Goal: Use online tool/utility: Use online tool/utility

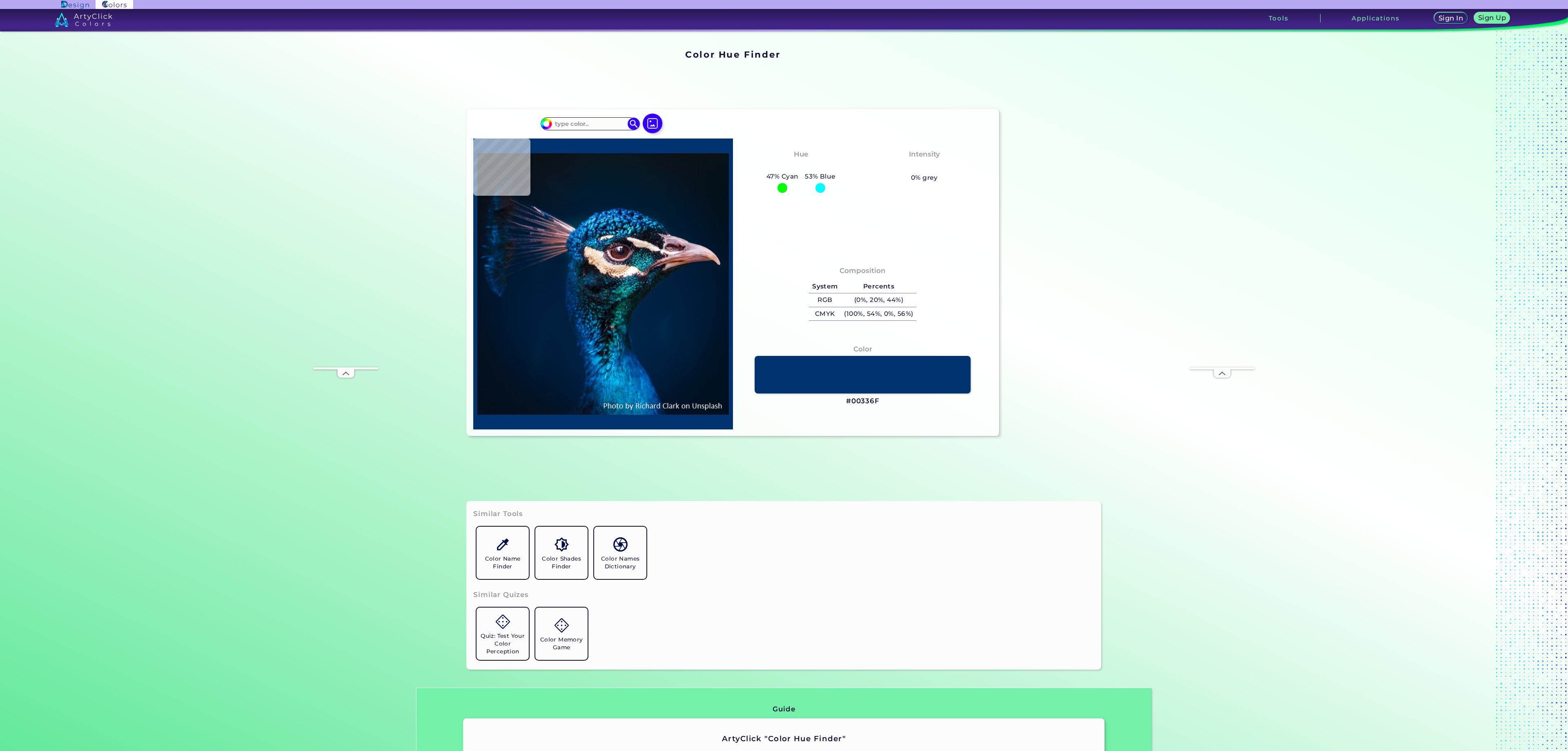
type input "#011327"
type input "#00182e"
type input "#00182E"
type input "#051725"
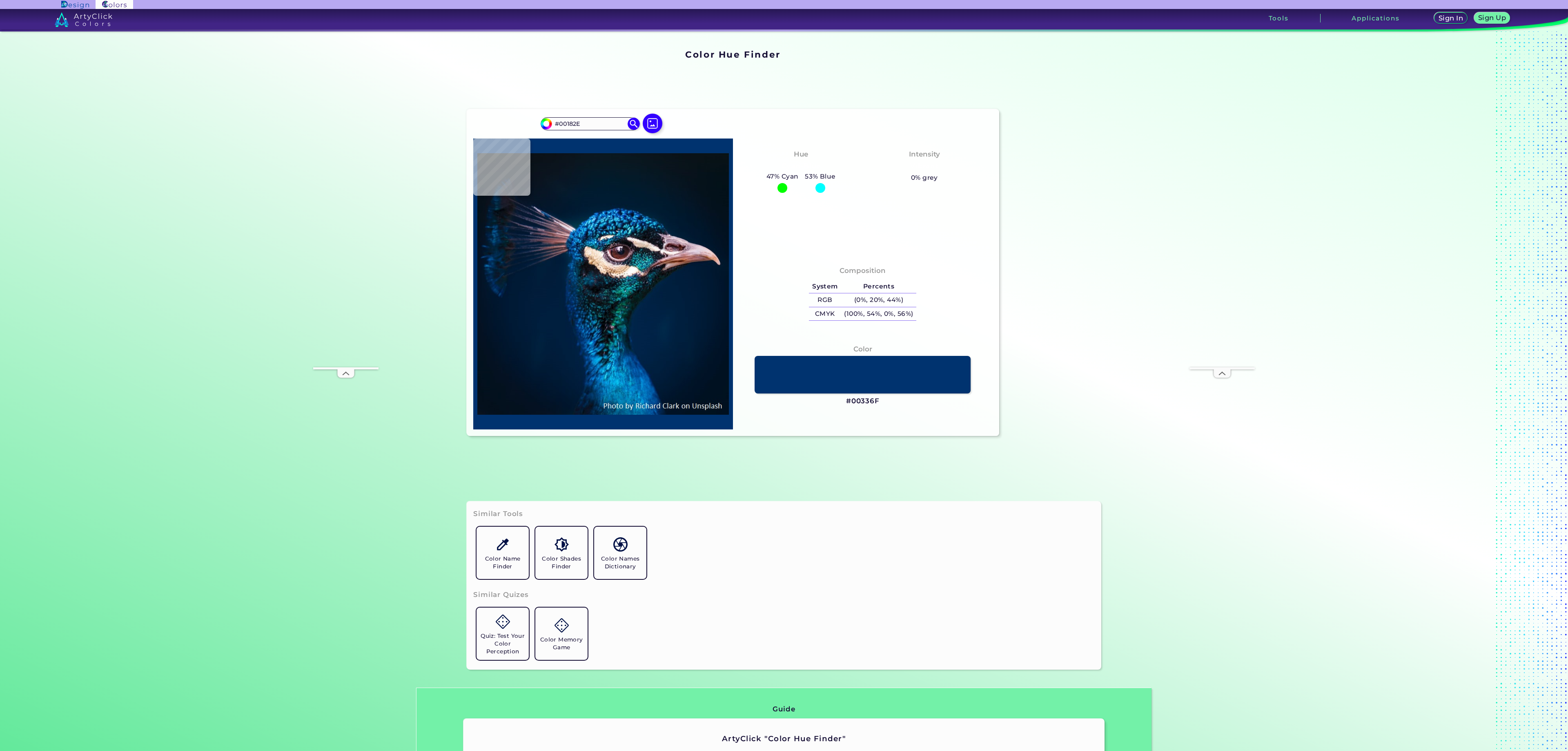
type input "#051725"
type input "#061721"
type input "#09161e"
type input "#09161E"
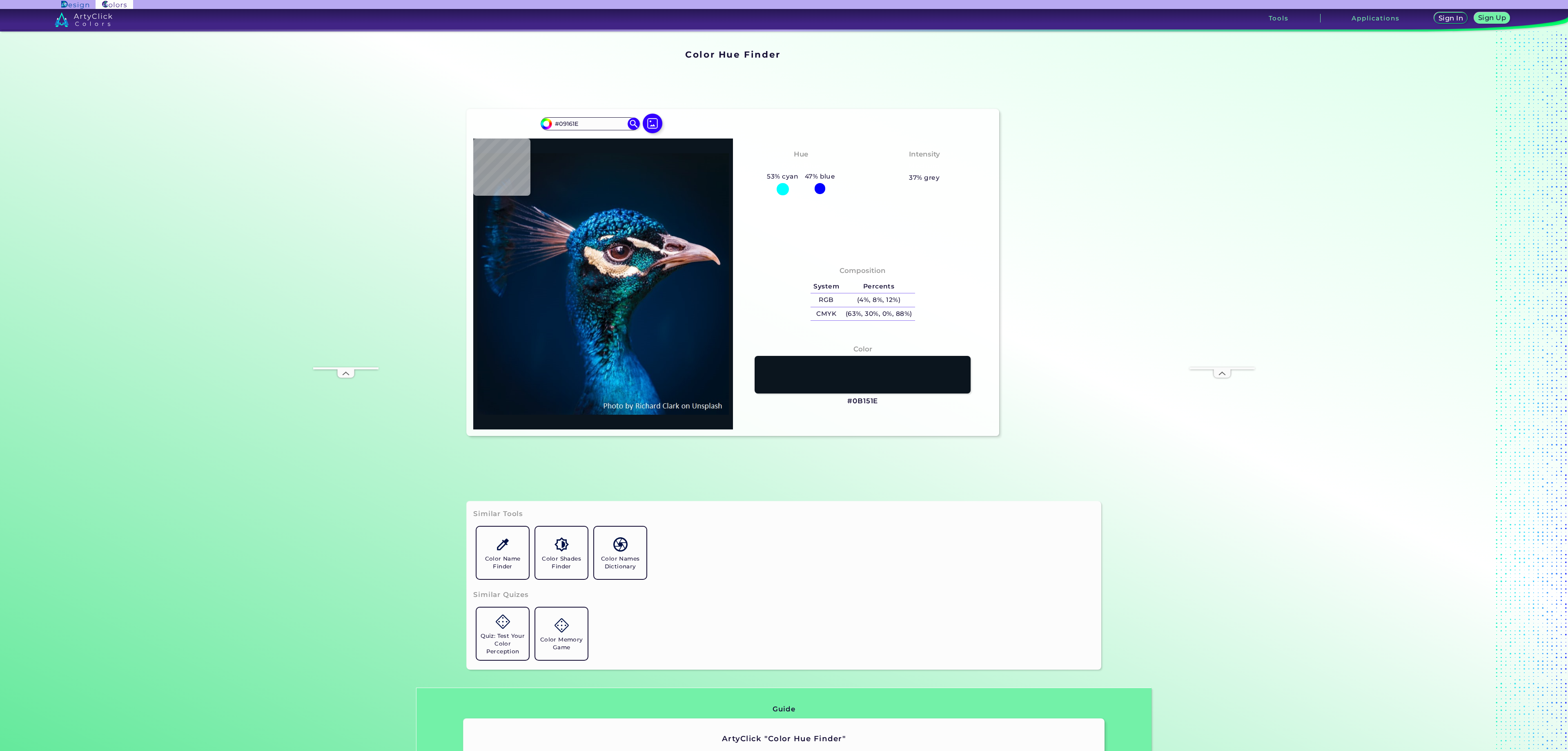
type input "#0b151e"
type input "#0B151E"
type input "#0b141b"
type input "#0B141B"
type input "#000000"
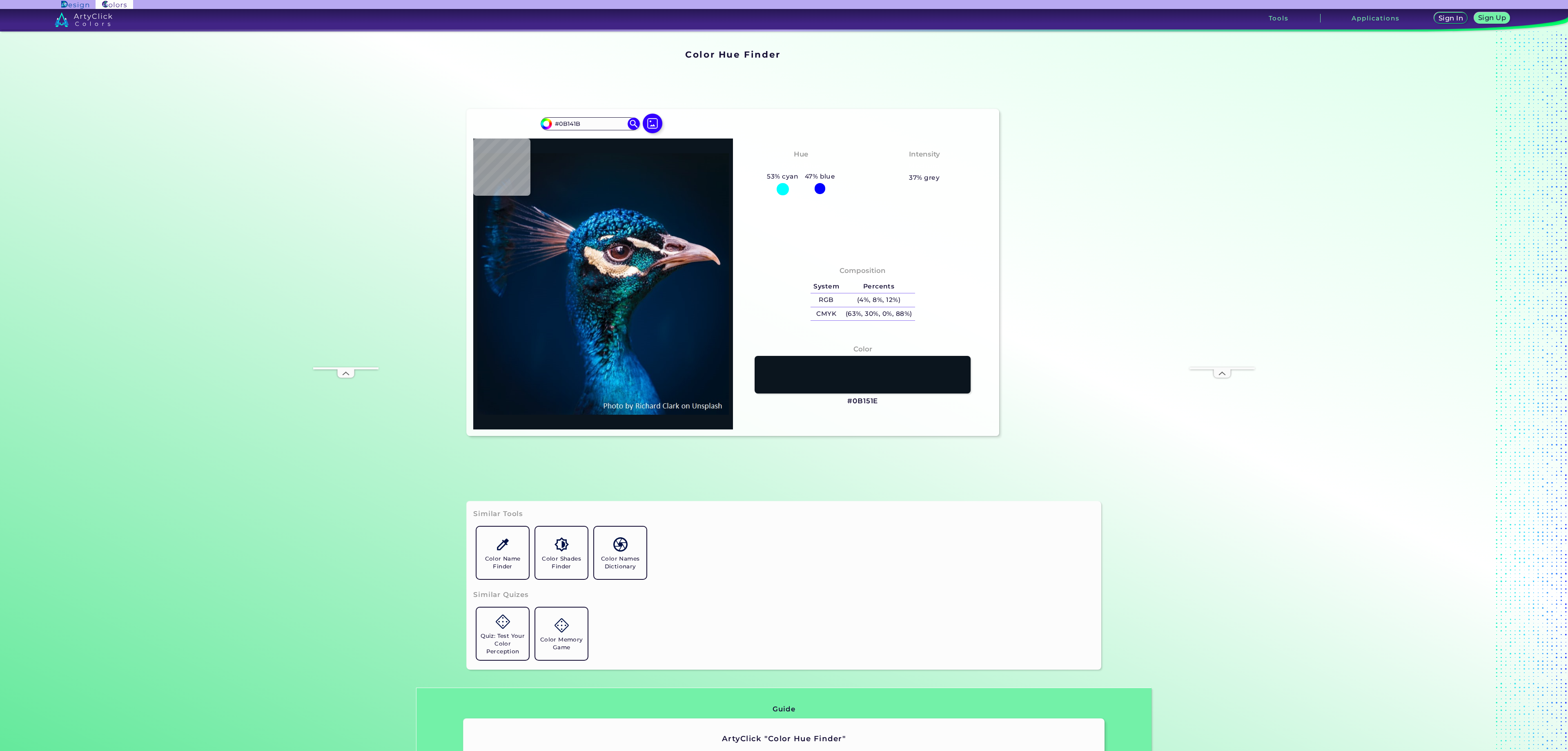
type input "#000000"
type input "#0b141b"
type input "#0B141B"
type input "#0b151b"
type input "#0B151B"
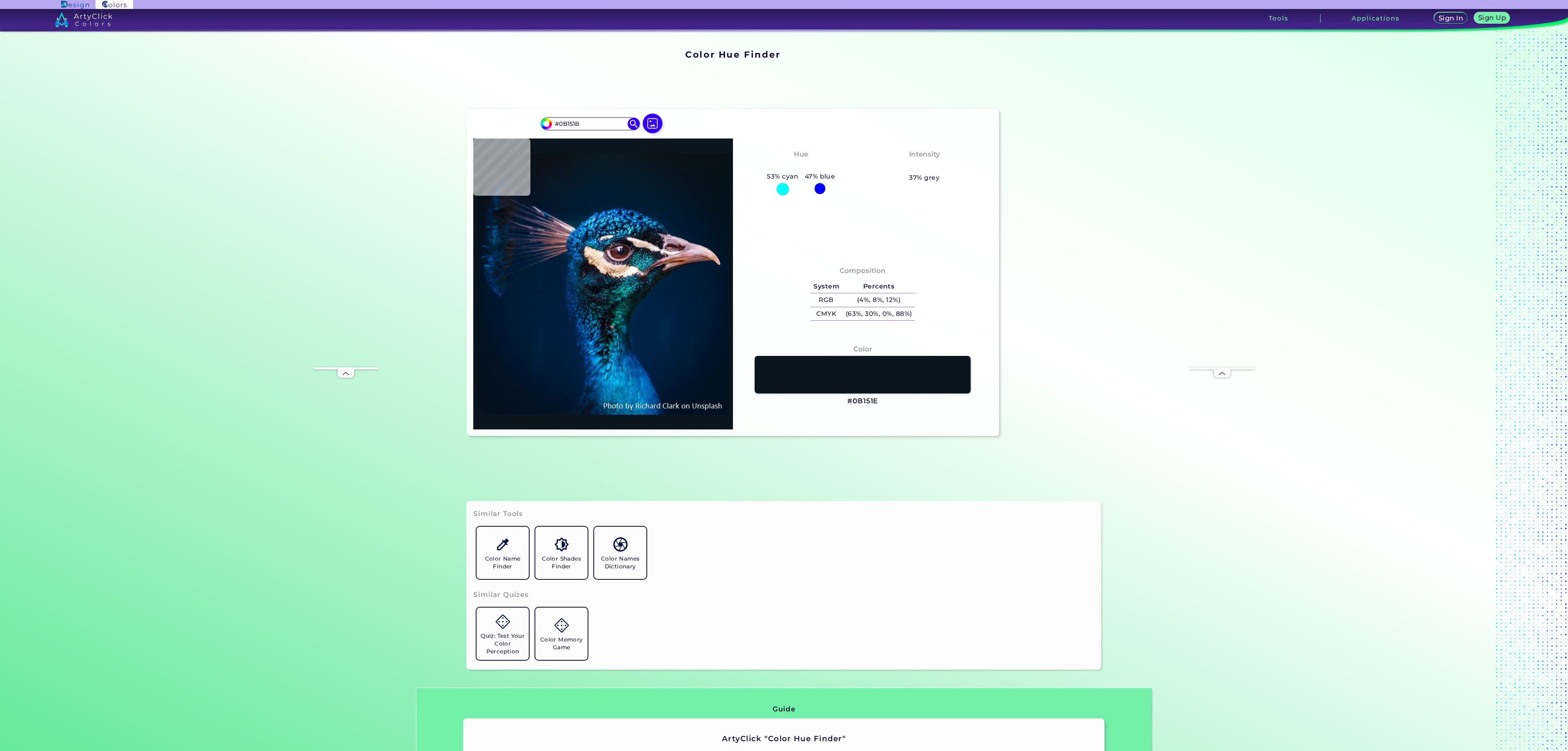
type input "#0a151b"
type input "#0A151B"
type input "#0b151e"
type input "#0B151E"
type input "#0c161f"
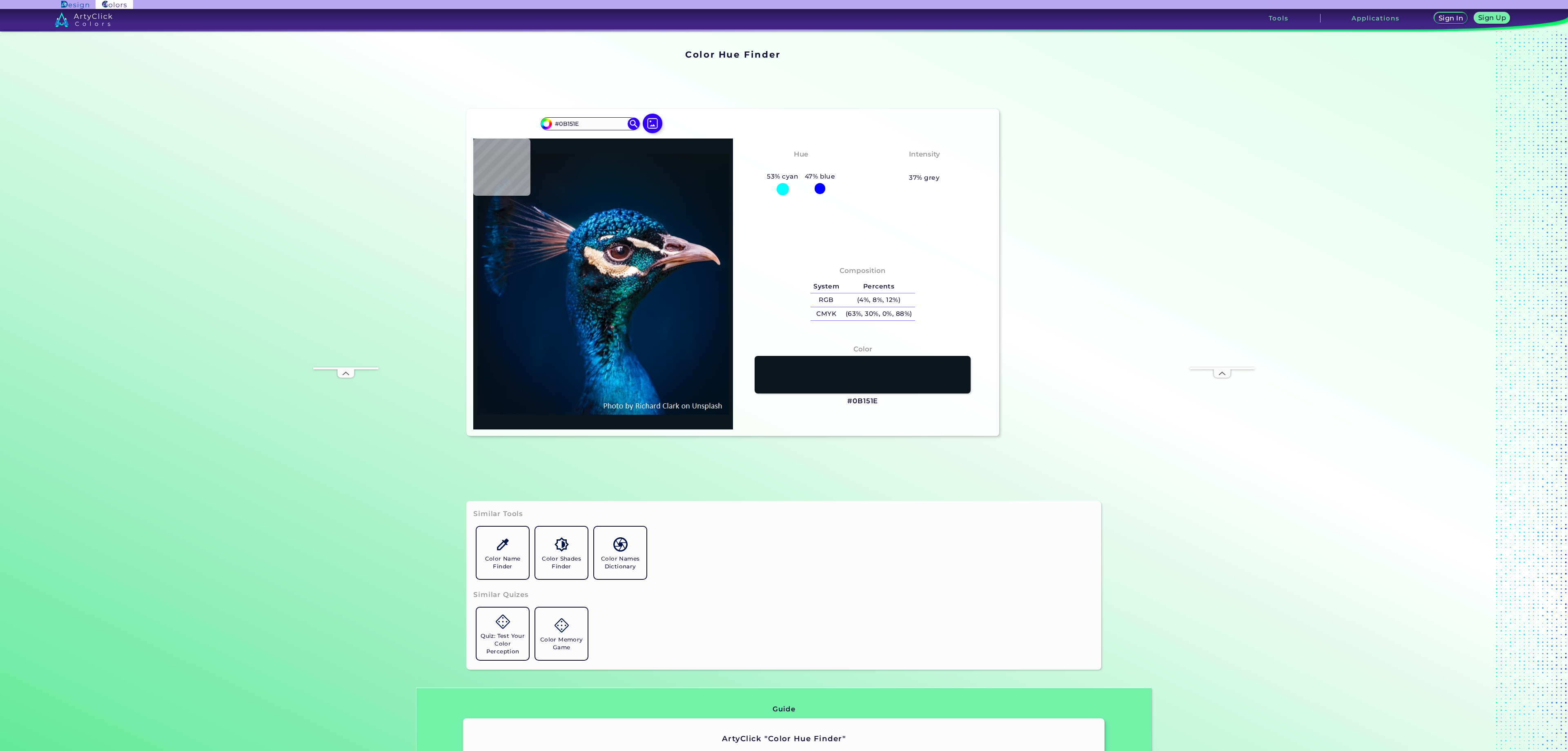
type input "#0C161F"
type input "#000000"
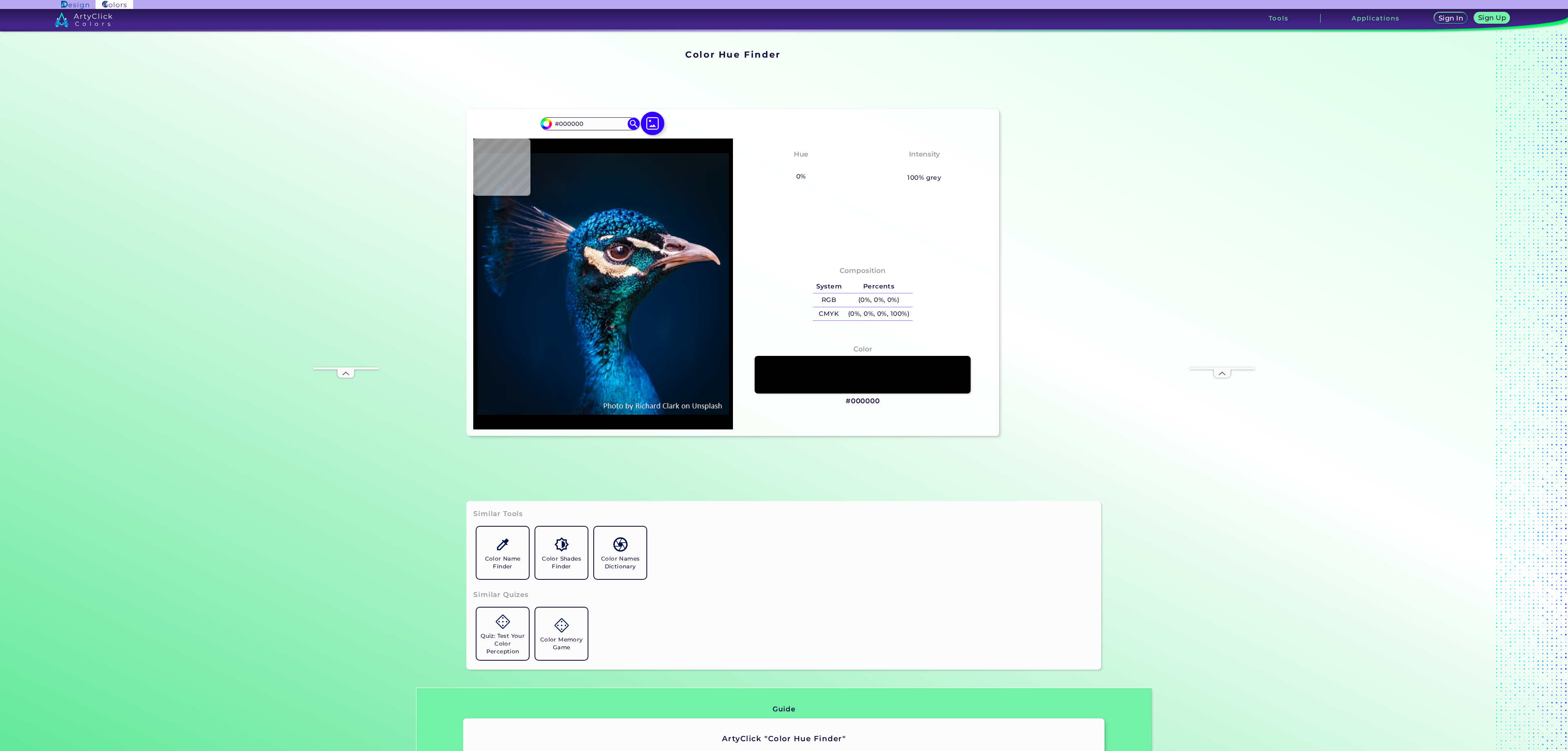
click at [664, 111] on img at bounding box center [653, 123] width 24 height 24
click at [0, 0] on input "file" at bounding box center [0, 0] width 0 height 0
type input "#03111c"
type input "#03111C"
type input "#03111d"
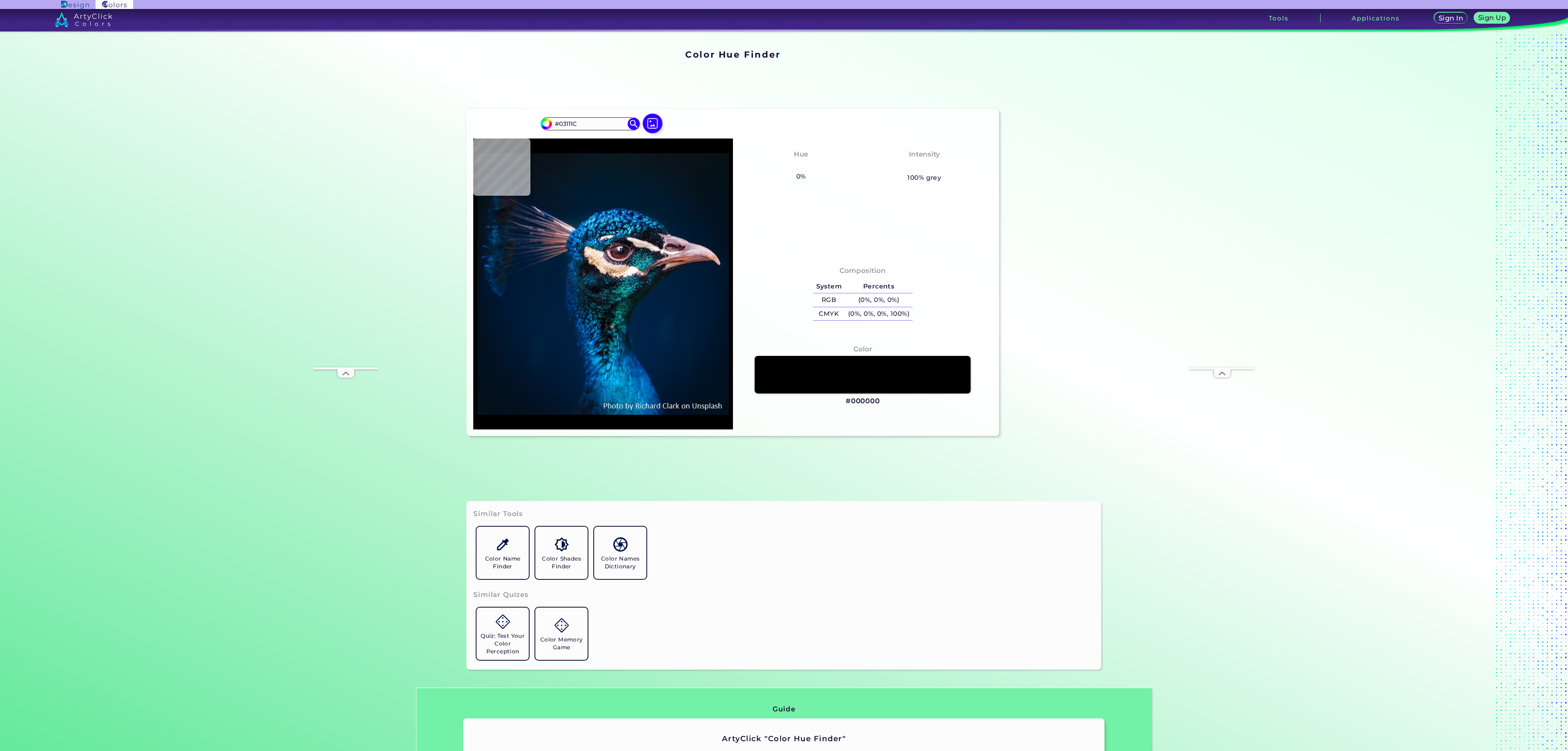
type input "#03111D"
type input "#03111c"
type input "#03111C"
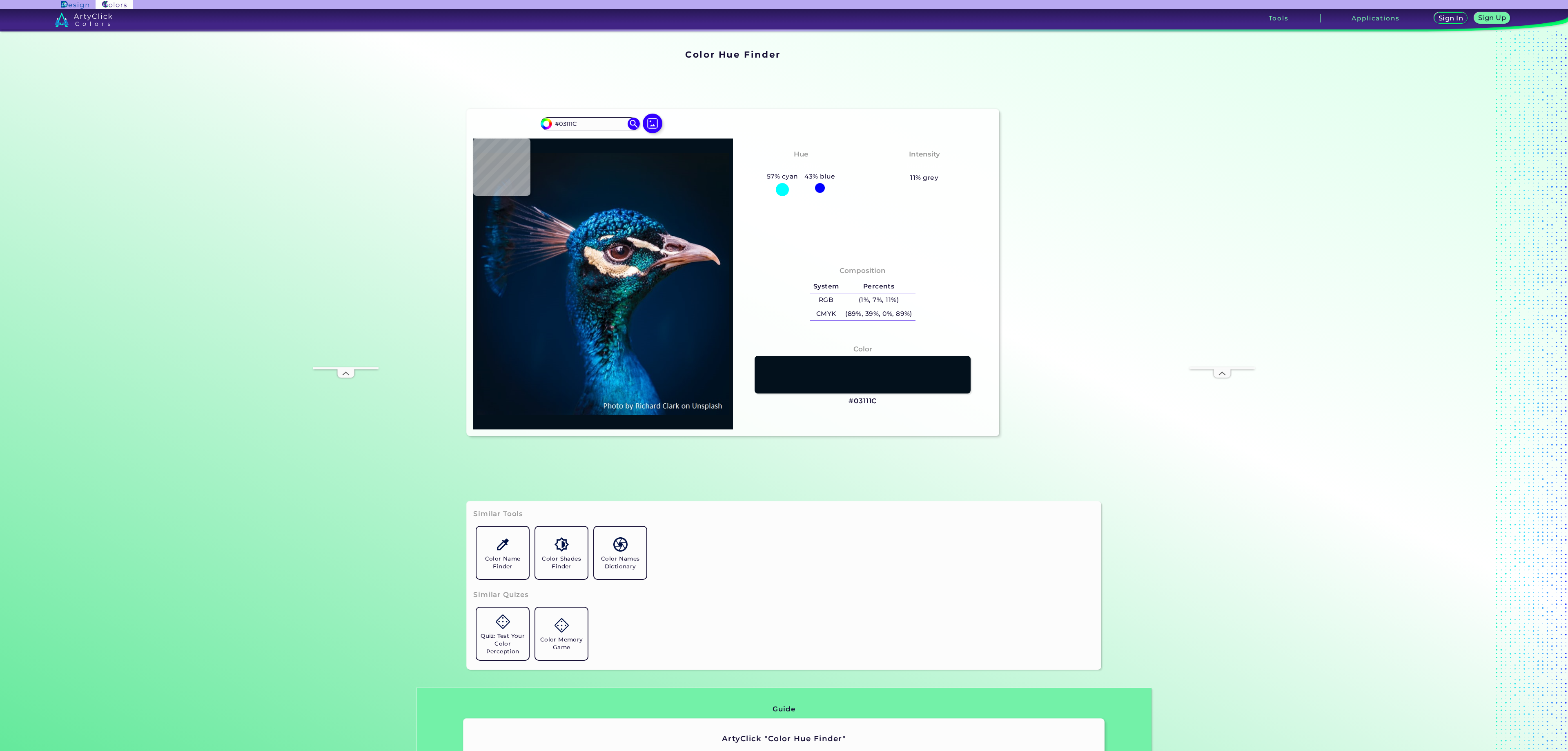
type input "#04121d"
type input "#04121D"
type input "#05121b"
type input "#05121B"
type input "#06121d"
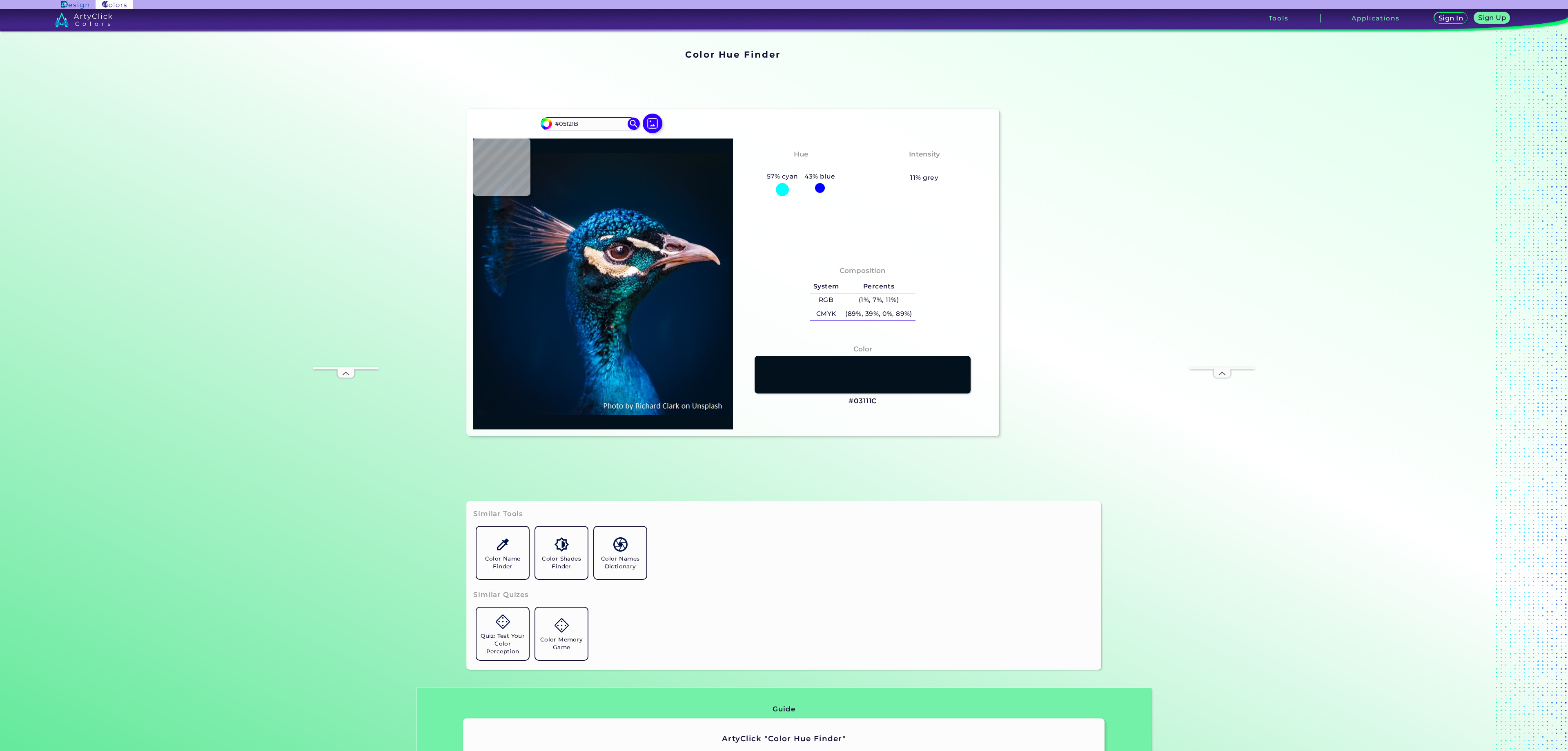
type input "#06121D"
type input "#06131c"
type input "#06131C"
type input "#08121c"
type input "#08121C"
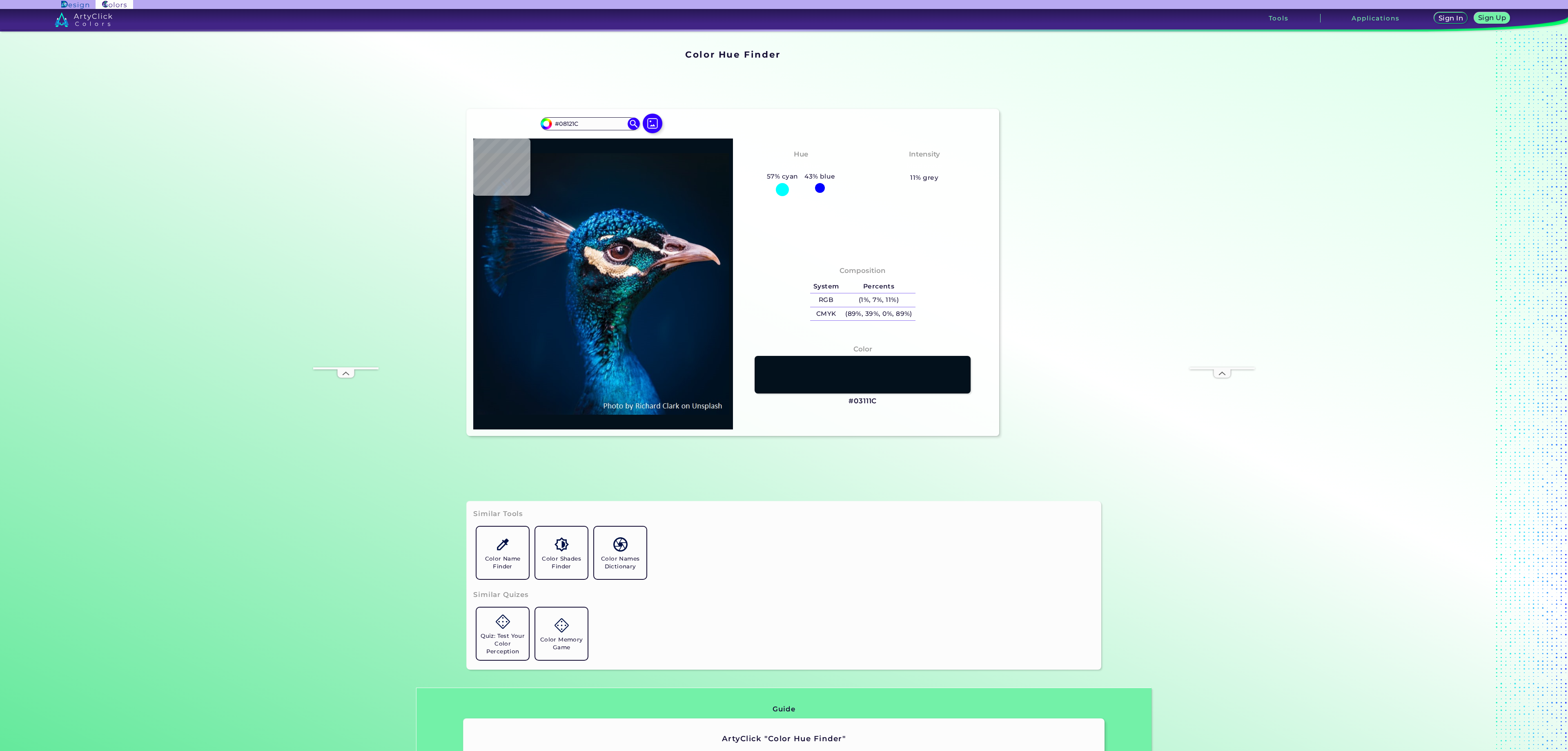
type input "#09131c"
type input "#09131C"
type input "#0a141d"
type input "#0A141D"
type input "#0a141c"
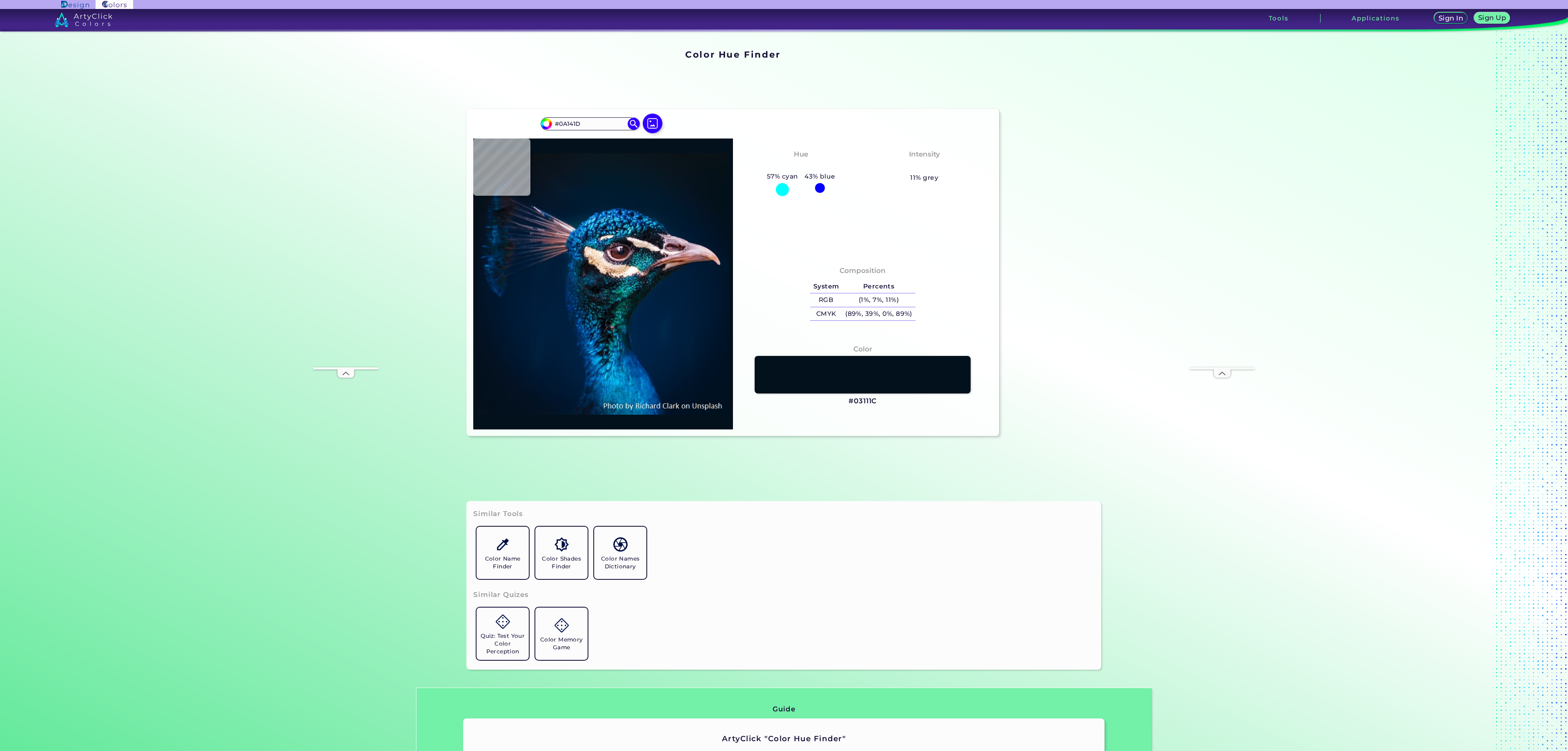
type input "#0A141C"
type input "#0a141d"
type input "#0A141D"
type input "#09141a"
type input "#09141A"
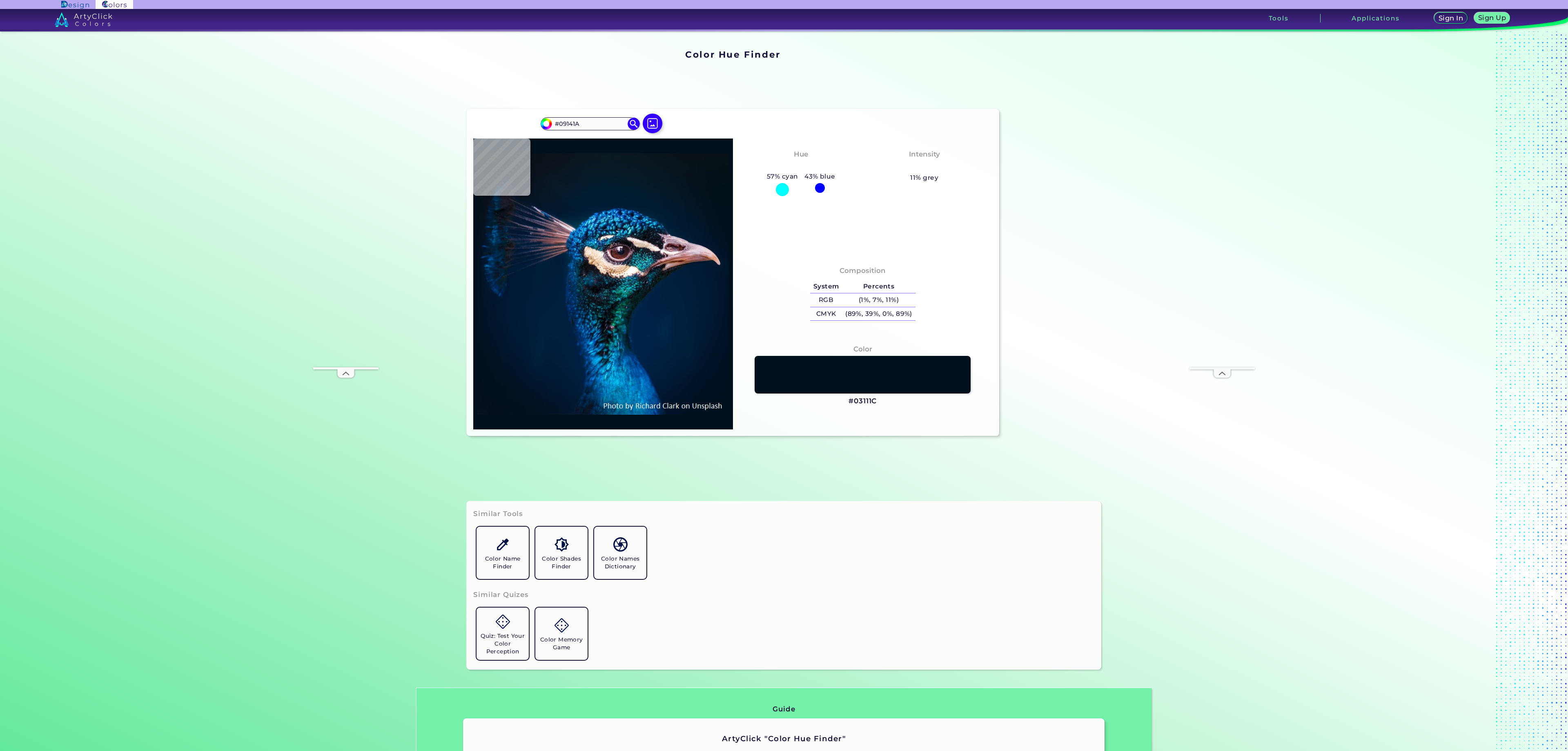
type input "#0a131a"
type input "#0A131A"
type input "#000000"
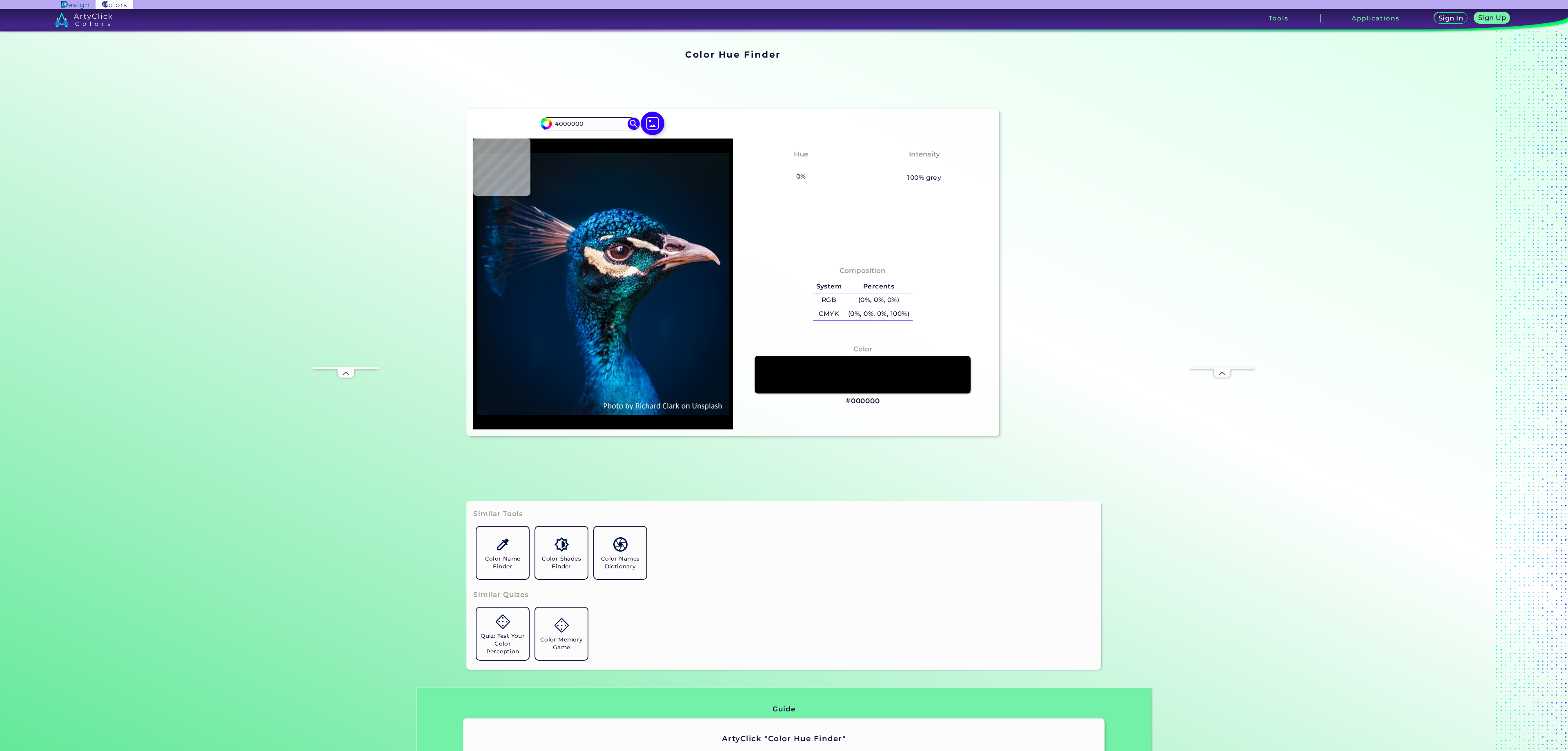
click at [664, 111] on img at bounding box center [653, 123] width 24 height 24
click at [0, 0] on input "file" at bounding box center [0, 0] width 0 height 0
type input "#001123"
type input "#000f39"
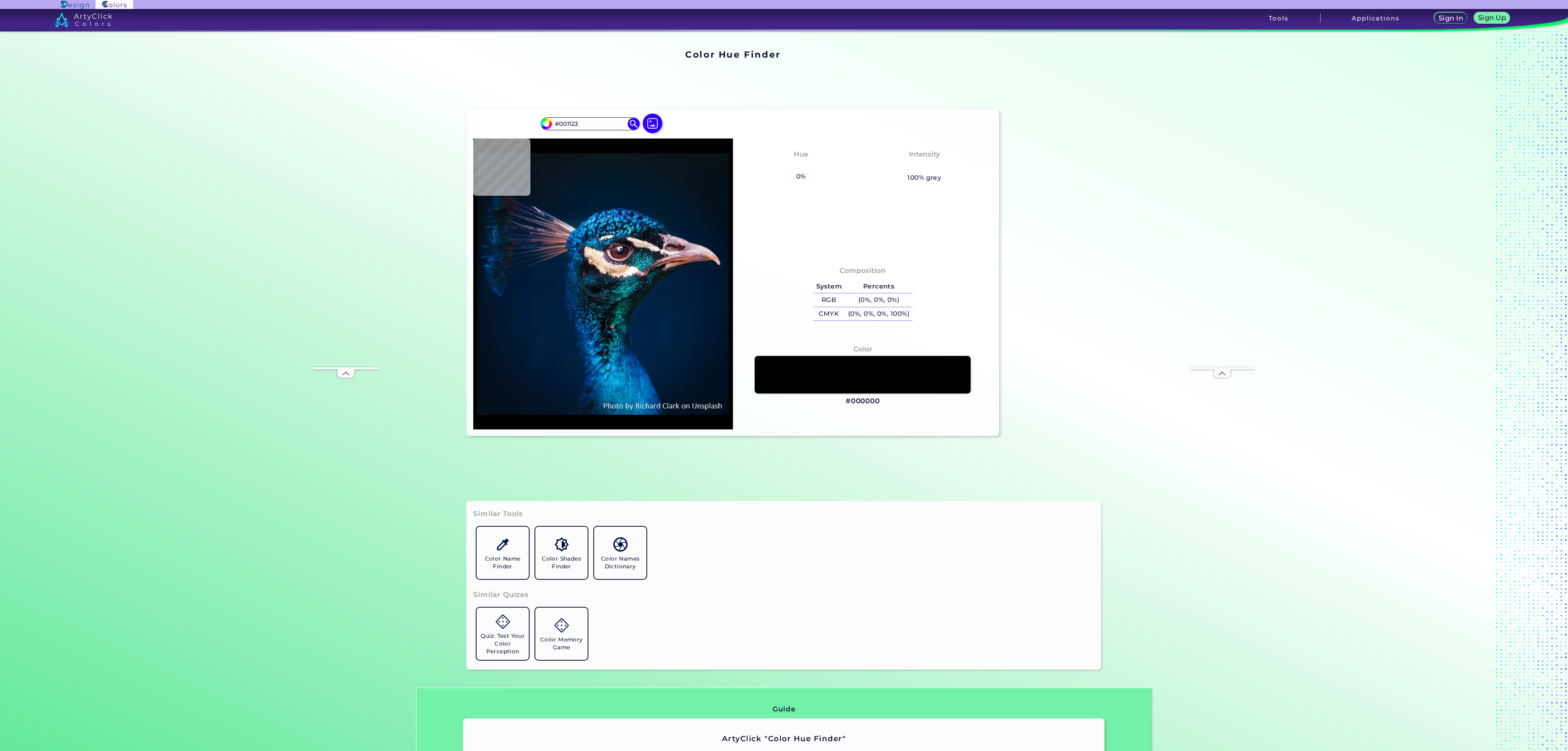
type input "#000F39"
type input "#000000"
type input "#0079ba"
type input "#0079BA"
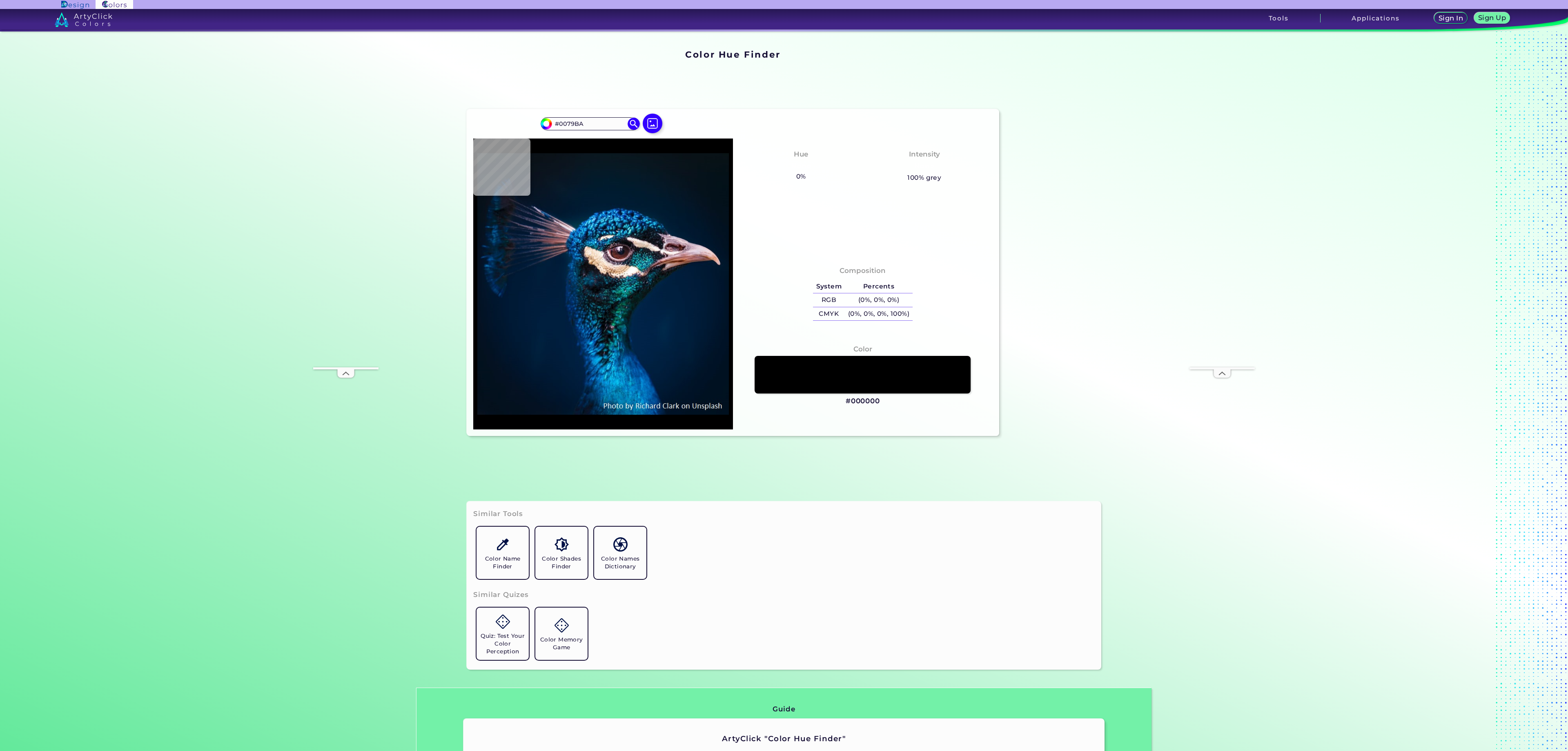
type input "#0862a8"
type input "#0862A8"
type input "#072a3e"
type input "#072A3E"
type input "#197cb3"
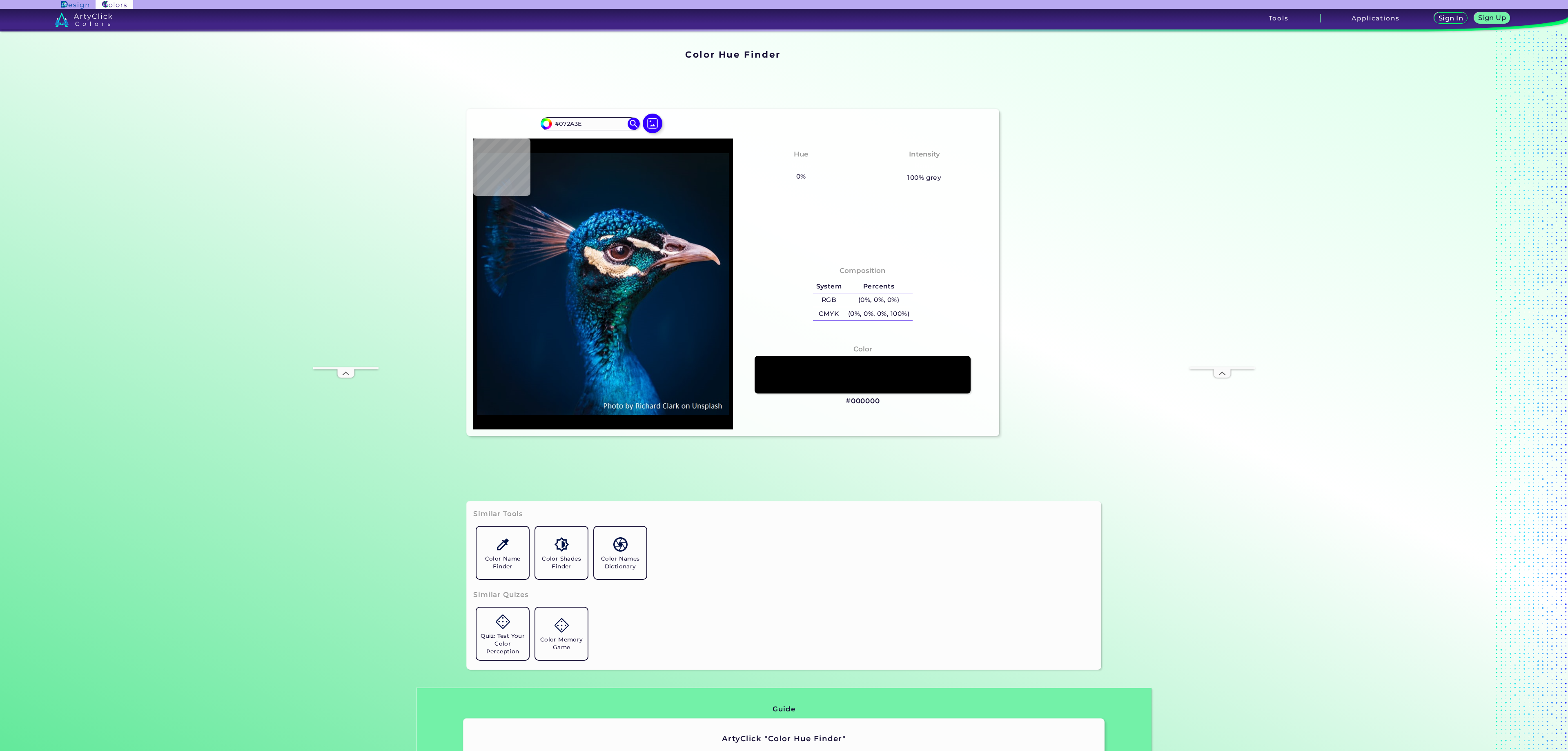
type input "#197CB3"
type input "#001b36"
type input "#001B36"
type input "#031a2c"
type input "#031A2C"
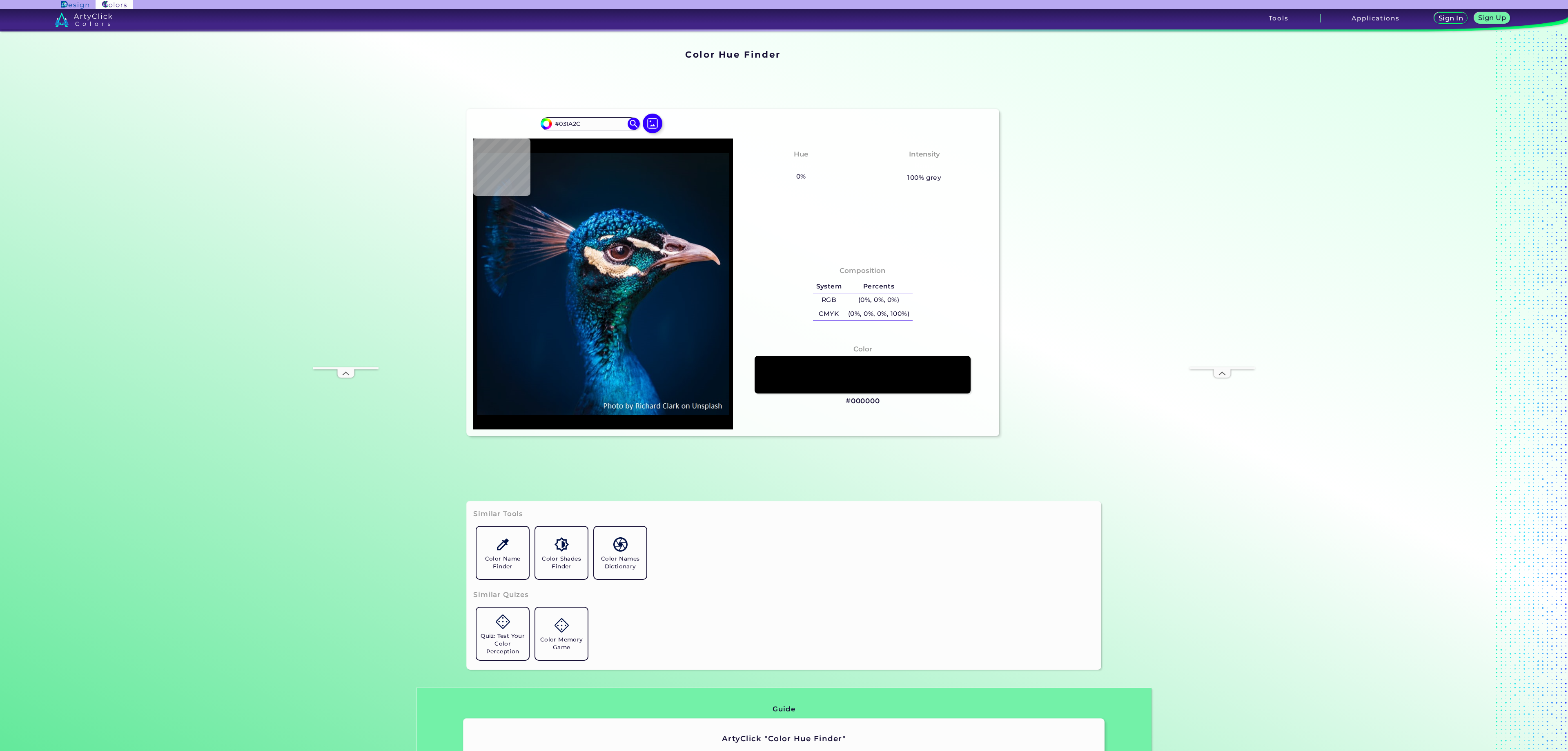
type input "#091722"
type input "#000000"
click at [664, 111] on img at bounding box center [653, 123] width 24 height 24
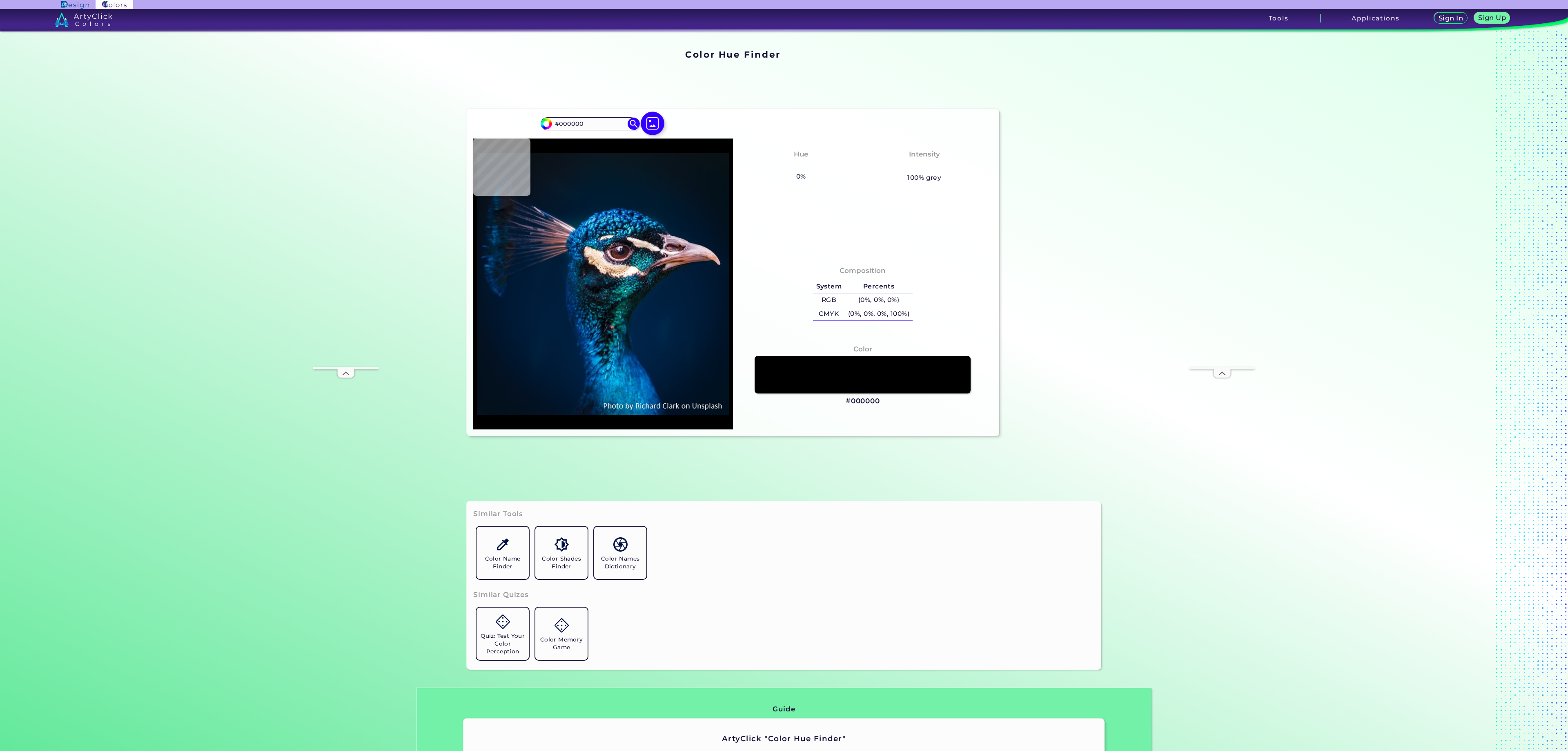
click at [0, 0] on input "file" at bounding box center [0, 0] width 0 height 0
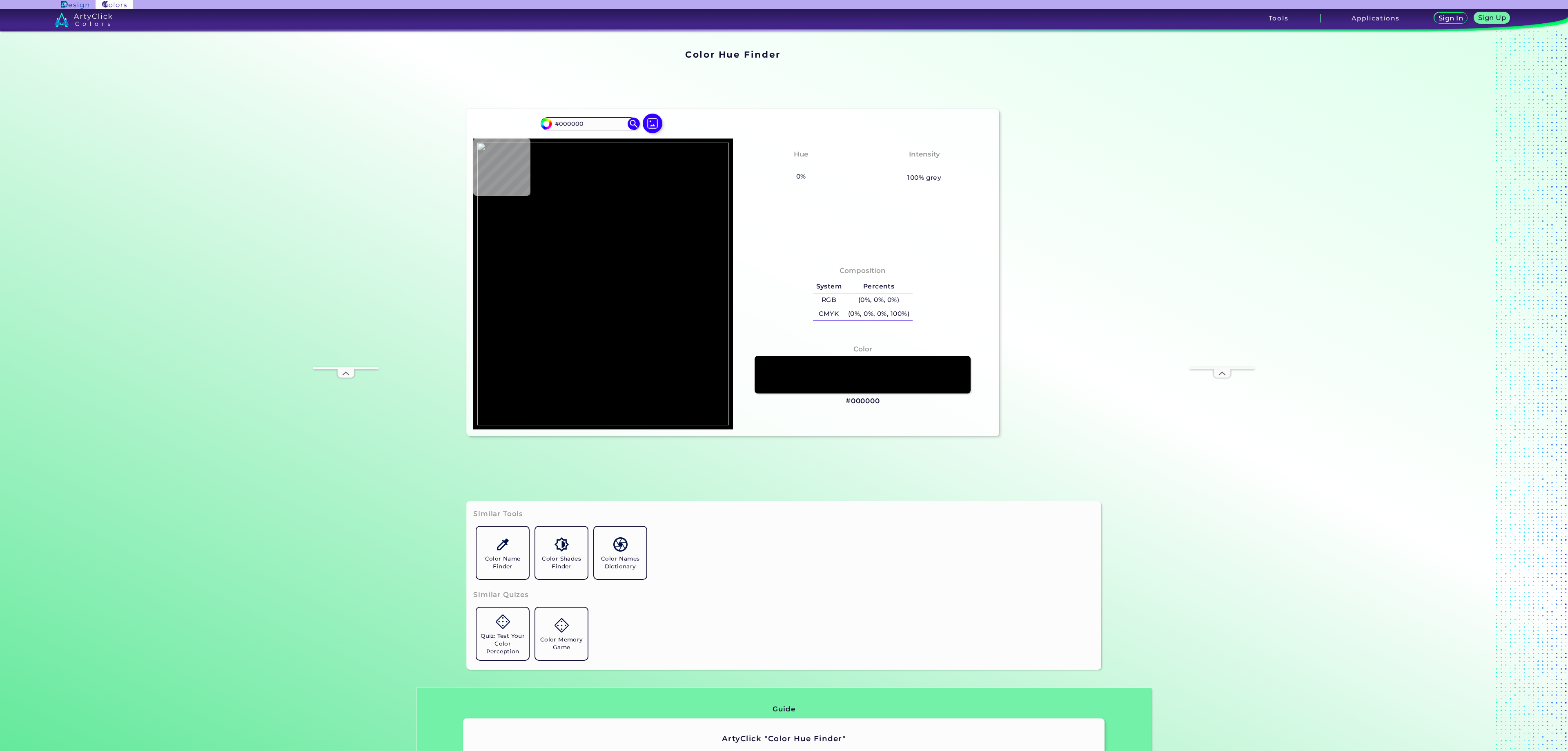
type input "#ffffff"
type input "#FFFFFF"
type input "#281144"
type input "#4f49cf"
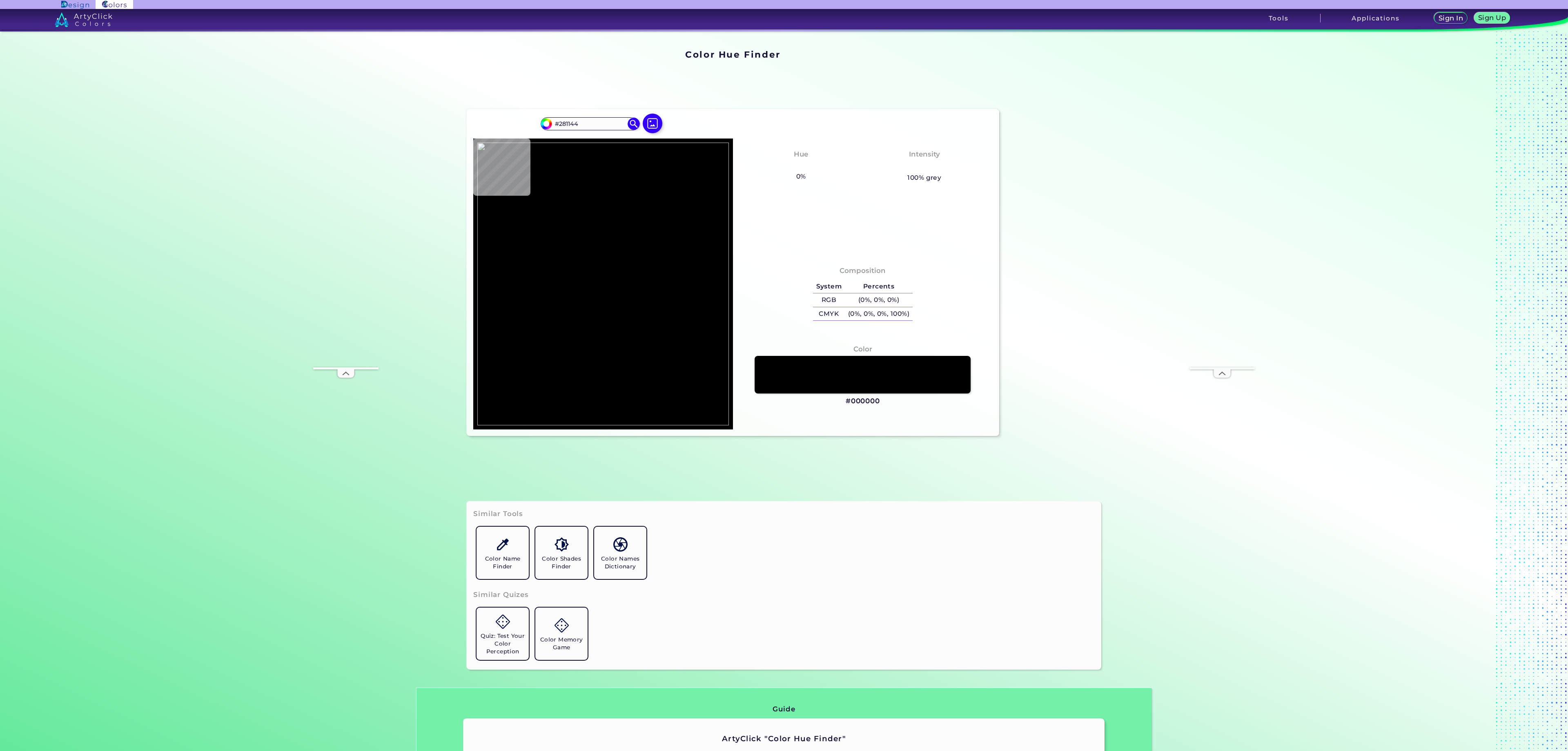
type input "#4F49CF"
type input "#484bc3"
type input "#484BC3"
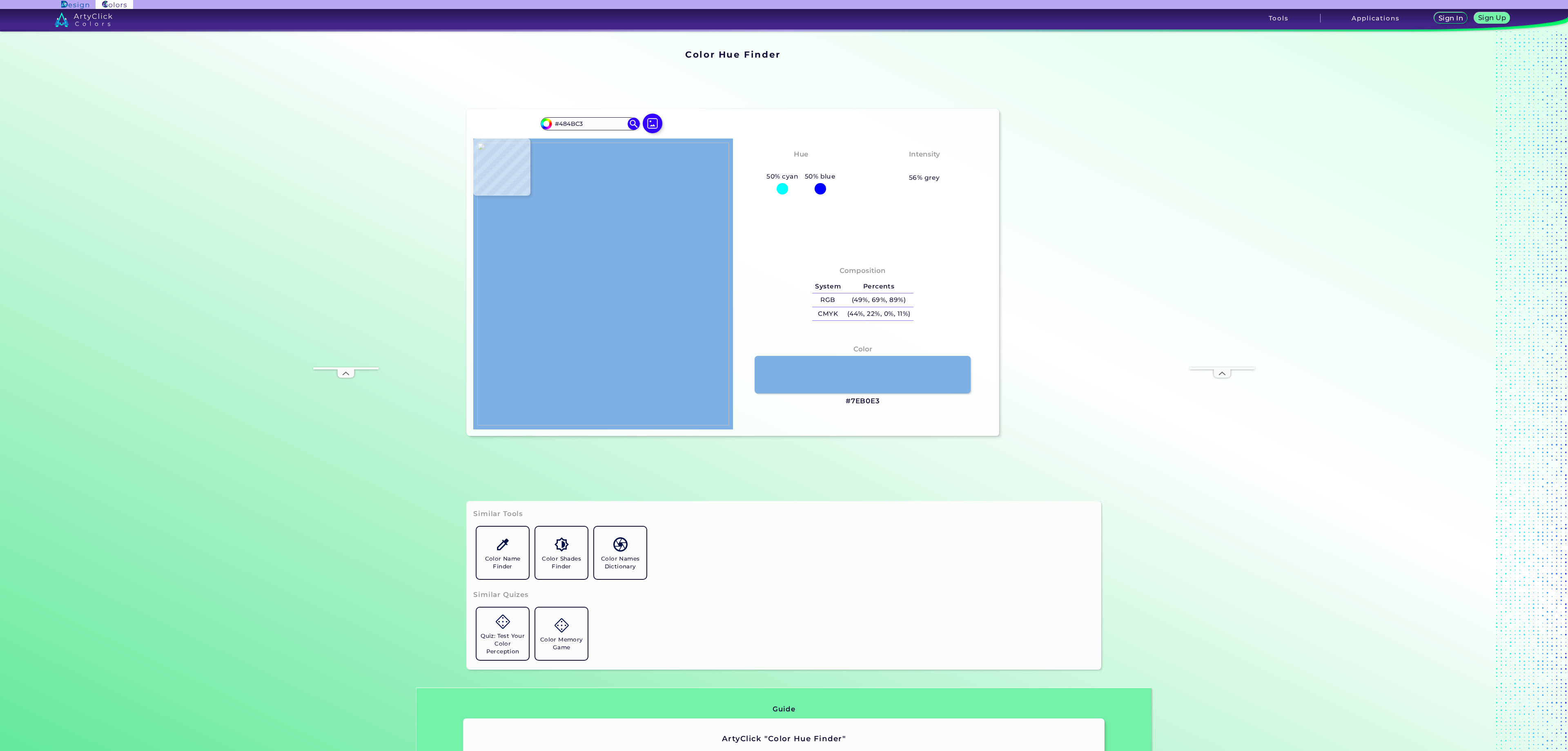
type input "#7eb0e3"
type input "#7EB0E3"
type input "#89afce"
type input "#89AFCE"
type input "#fffcff"
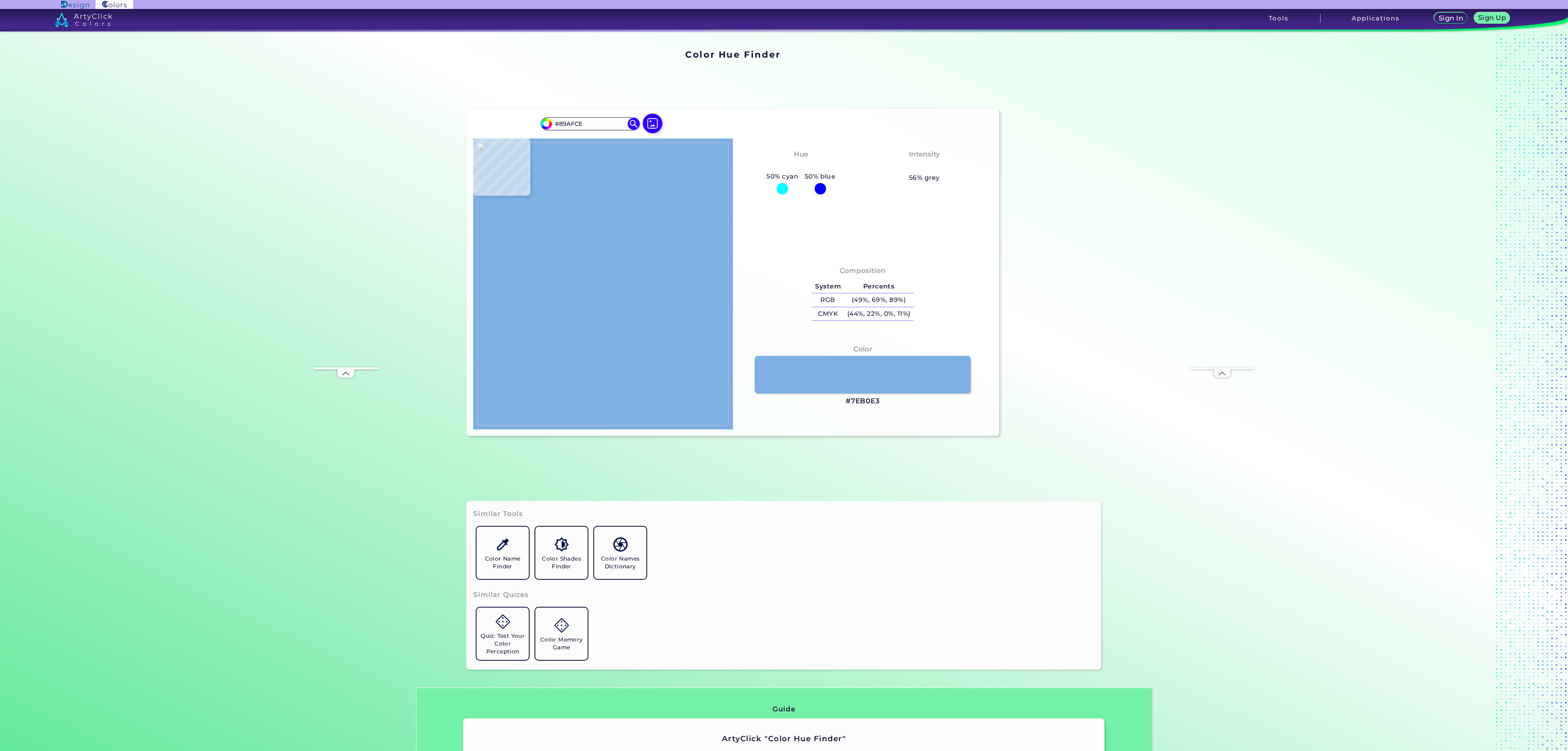
type input "#FFFCFF"
type input "#fcfefd"
type input "#FCFEFD"
type input "#fffdff"
type input "#FFFDFF"
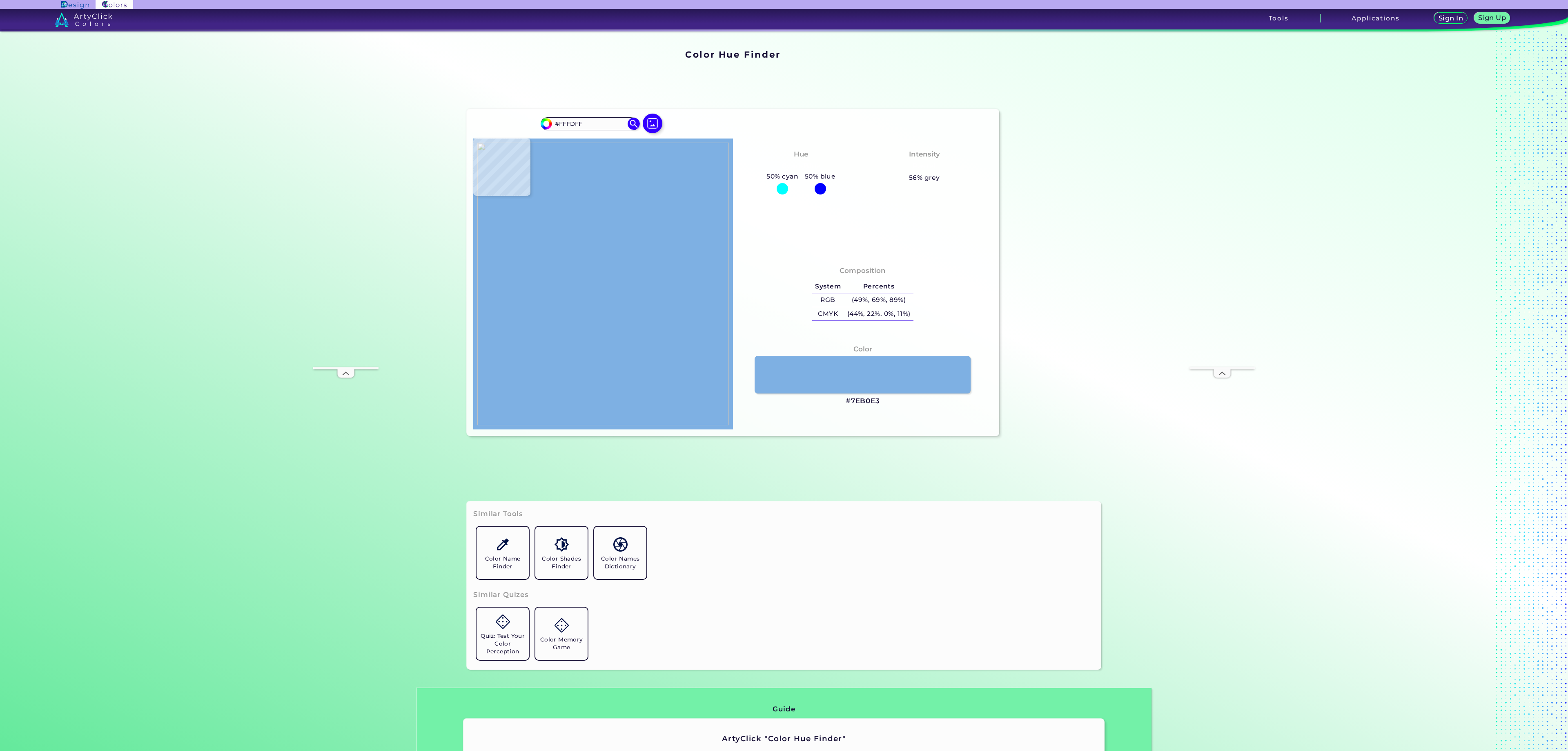
type input "#fdfeff"
type input "#FDFEFF"
type input "#f3ffff"
type input "#F3FFFF"
type input "#f5ffff"
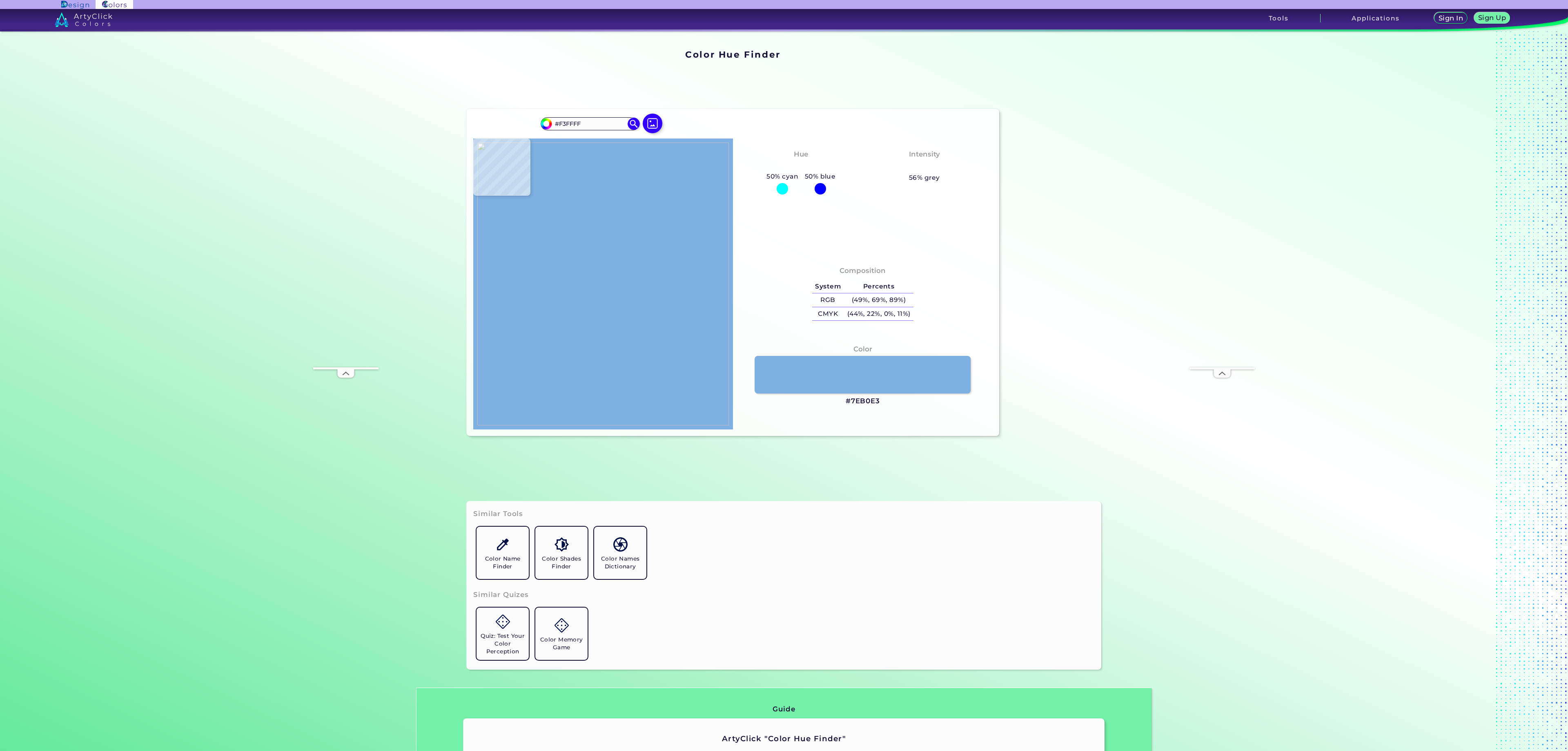
type input "#F5FFFF"
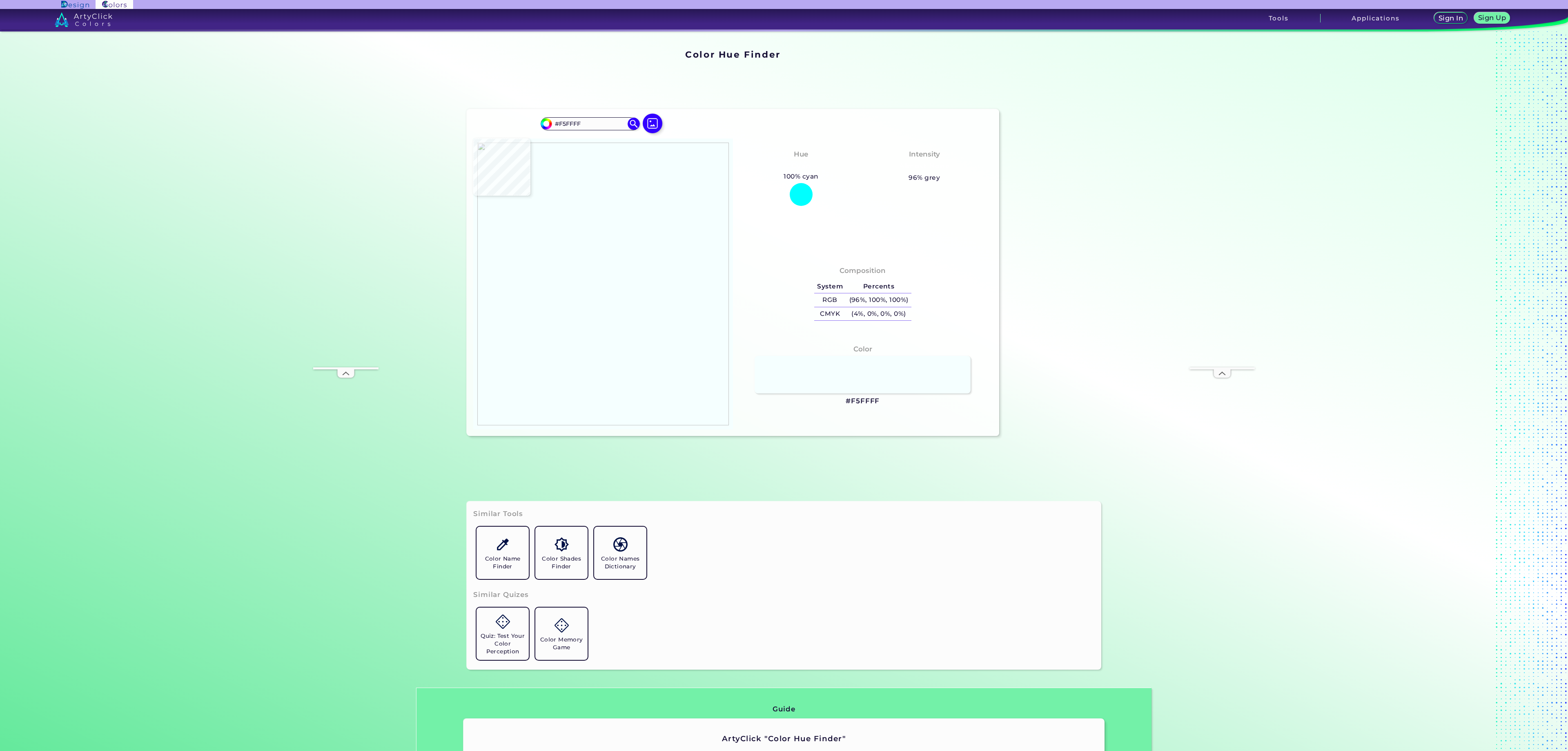
type input "#f6ffff"
type input "#F6FFFF"
type input "#f8fffe"
type input "#F8FFFE"
type input "#fafefd"
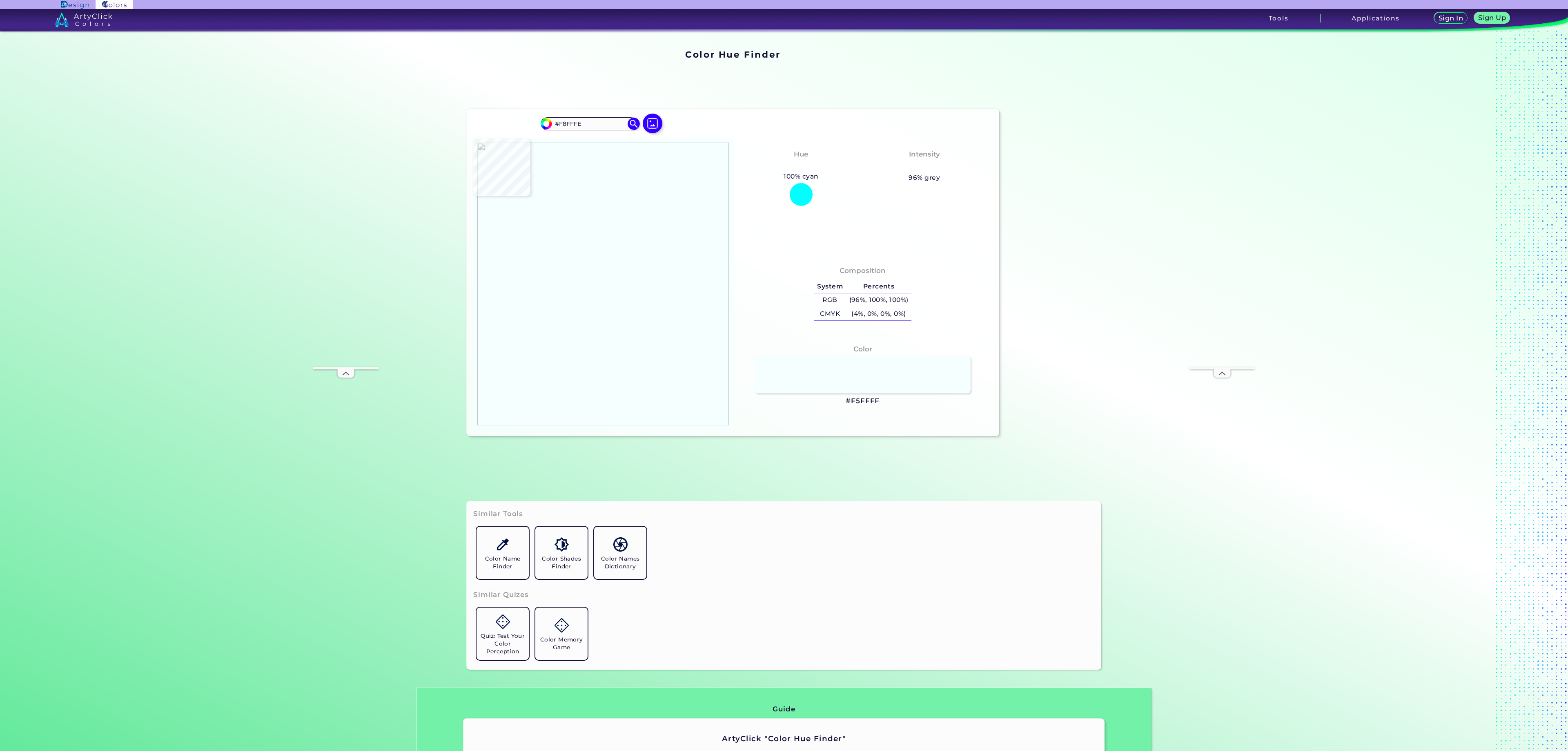
type input "#FAFEFD"
type input "#fafbfa"
type input "#FAFBFA"
type input "#faf9fa"
type input "#FAF9FA"
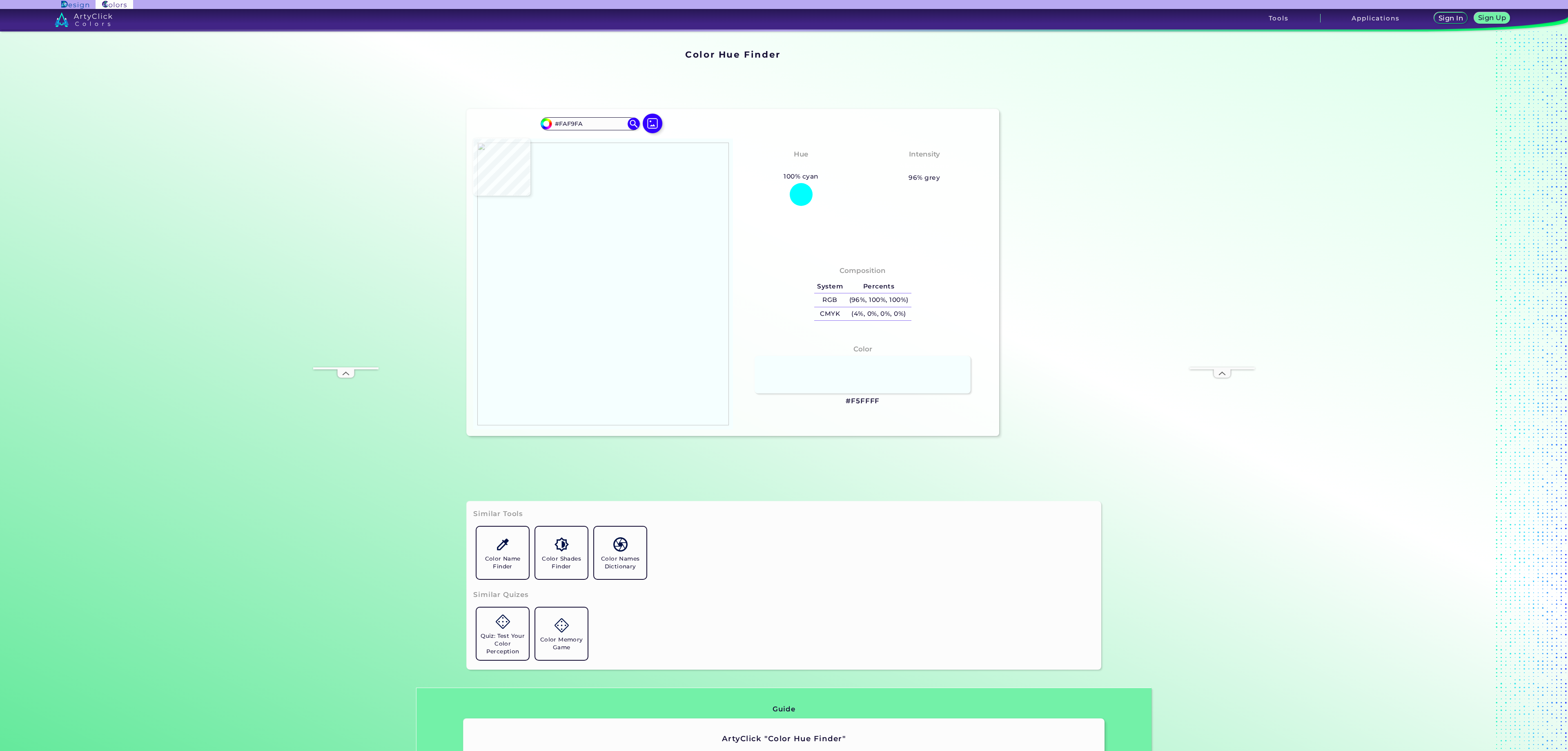
type input "#fffdff"
type input "#FFFDFF"
type input "#fdffff"
type input "#FDFFFF"
type input "#fffefa"
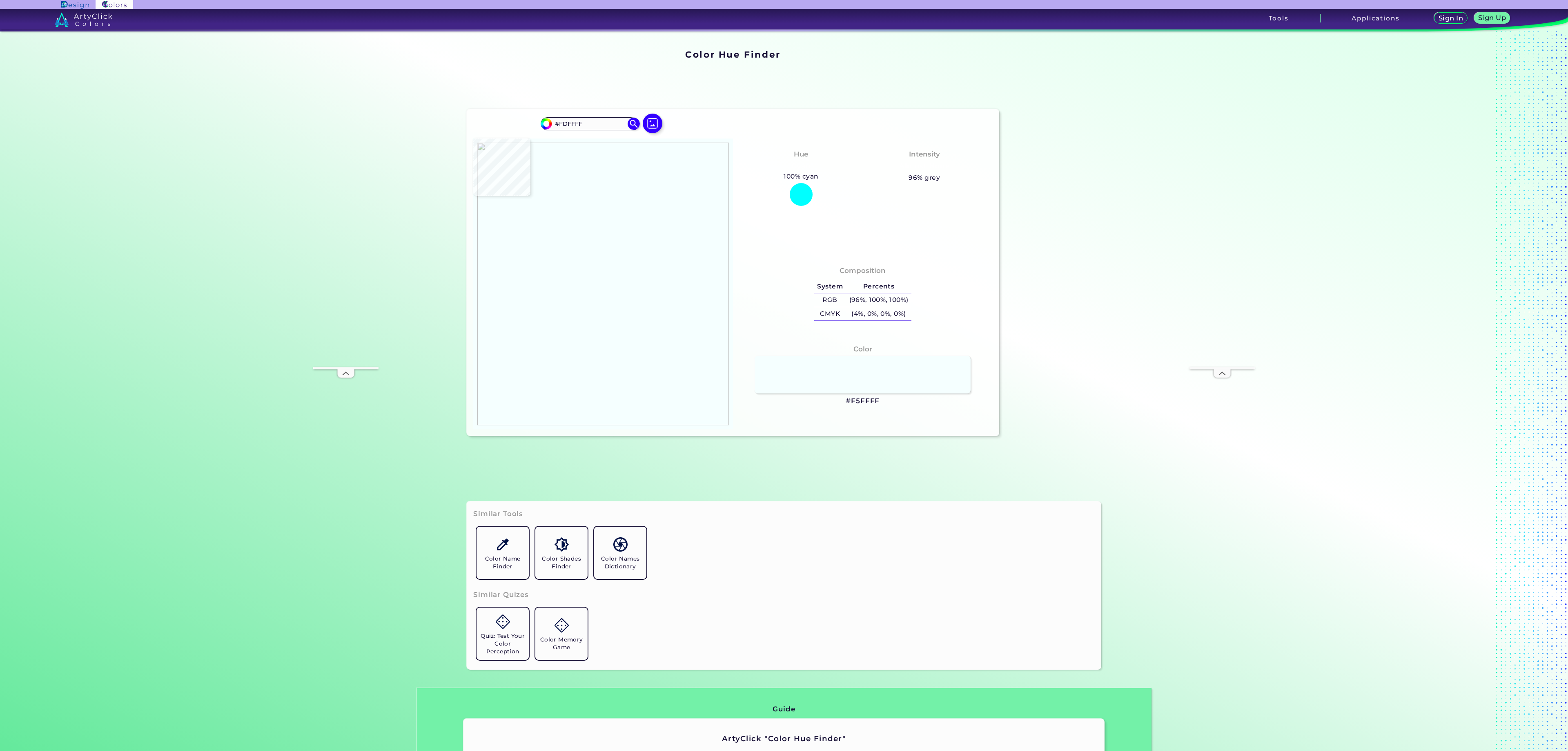
type input "#FFFEFA"
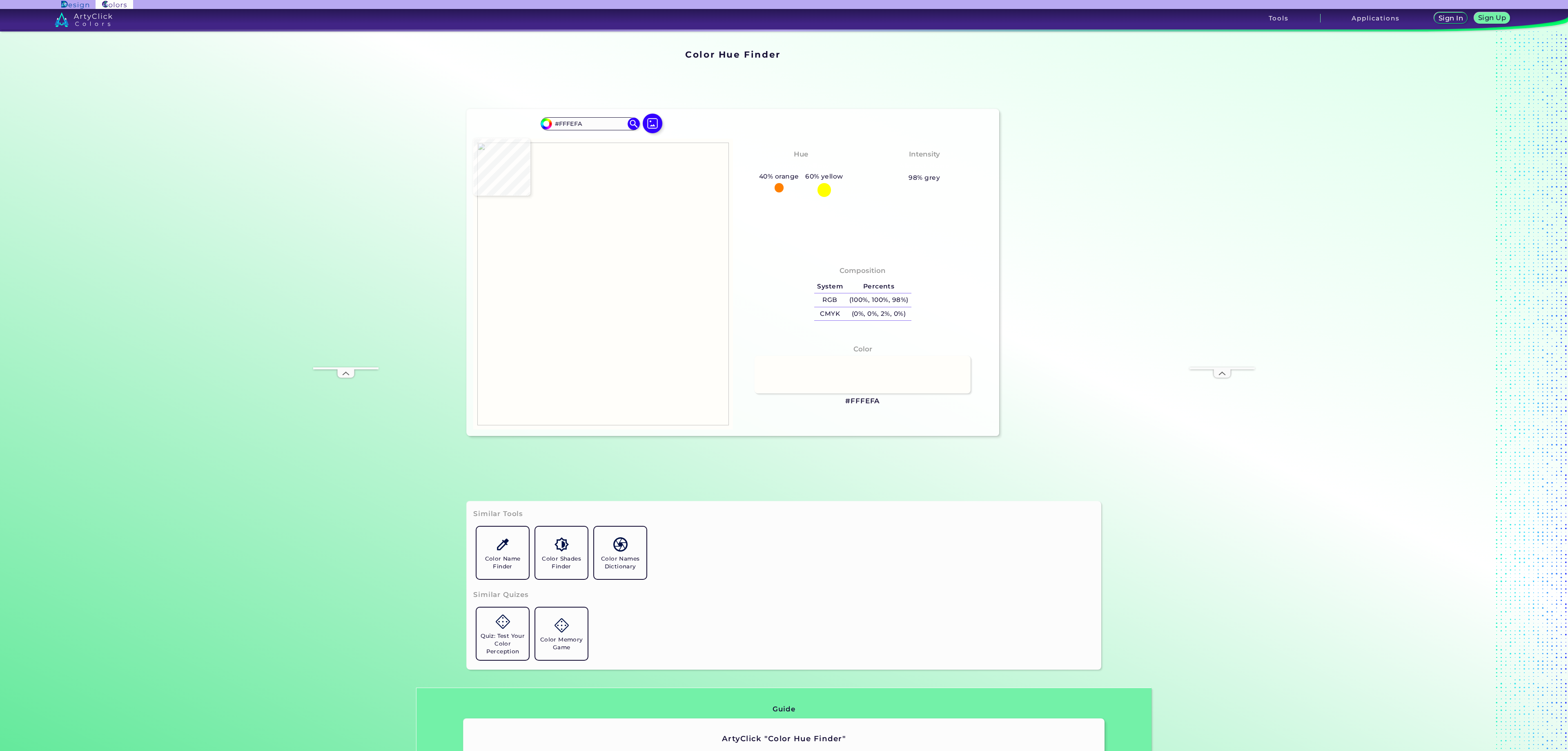
type input "#fffcff"
type input "#FFFCFF"
type input "#fcfffa"
type input "#FCFFFA"
type input "#f0ffff"
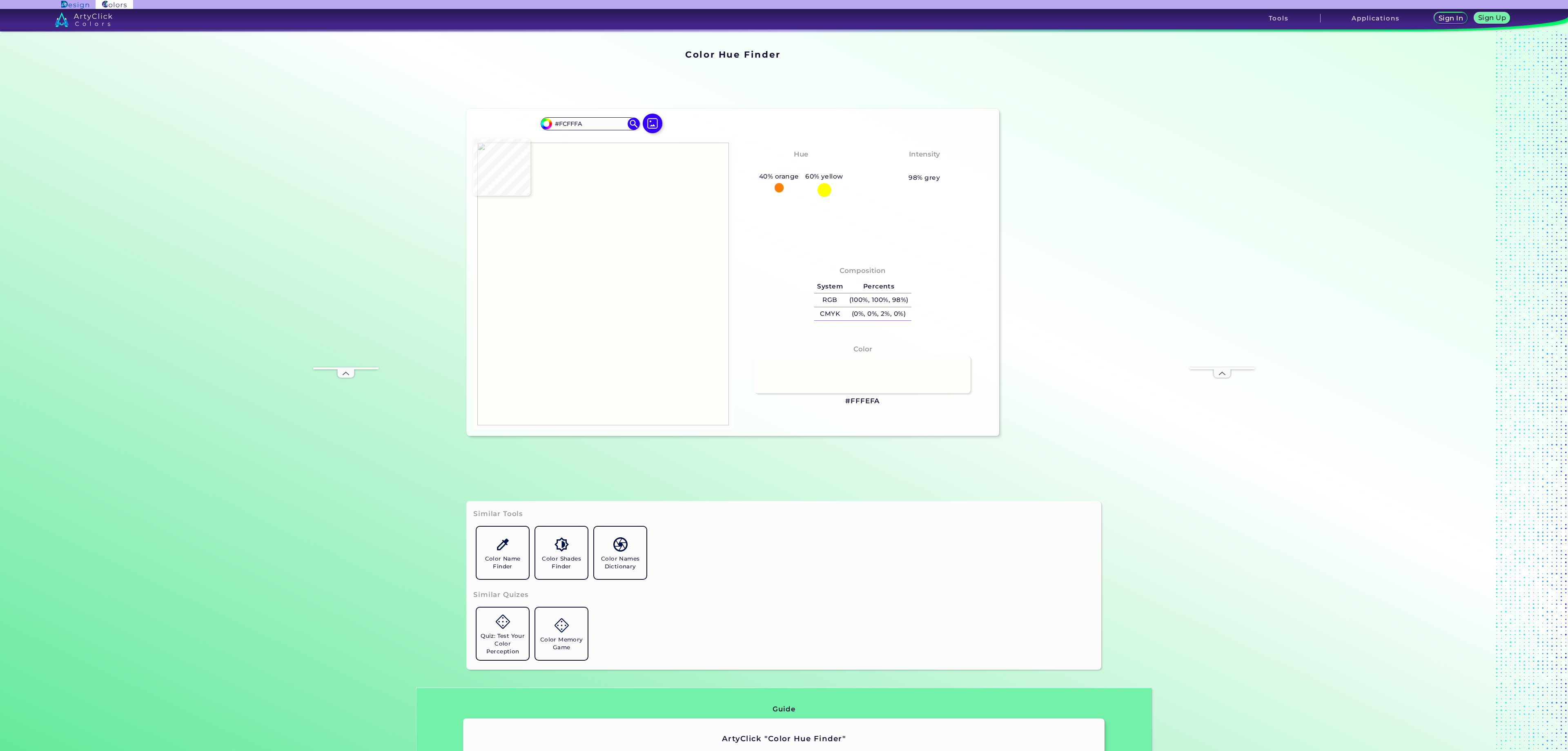
type input "#F0FFFF"
type input "#ddf6f9"
type input "#DDF6F9"
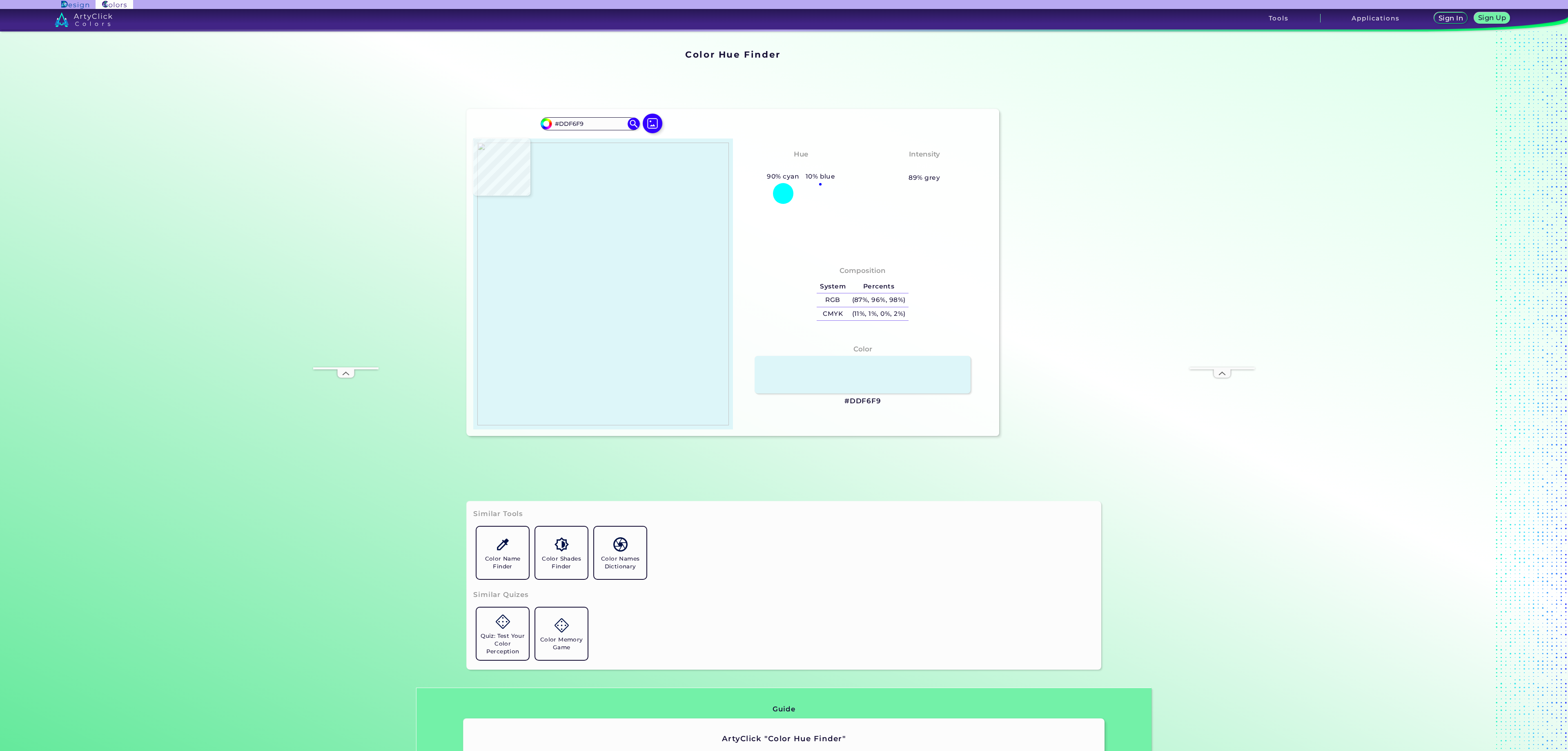
type input "#f0ffff"
type input "#F0FFFF"
type input "#f7fffa"
type input "#F7FFFA"
type input "#fffefc"
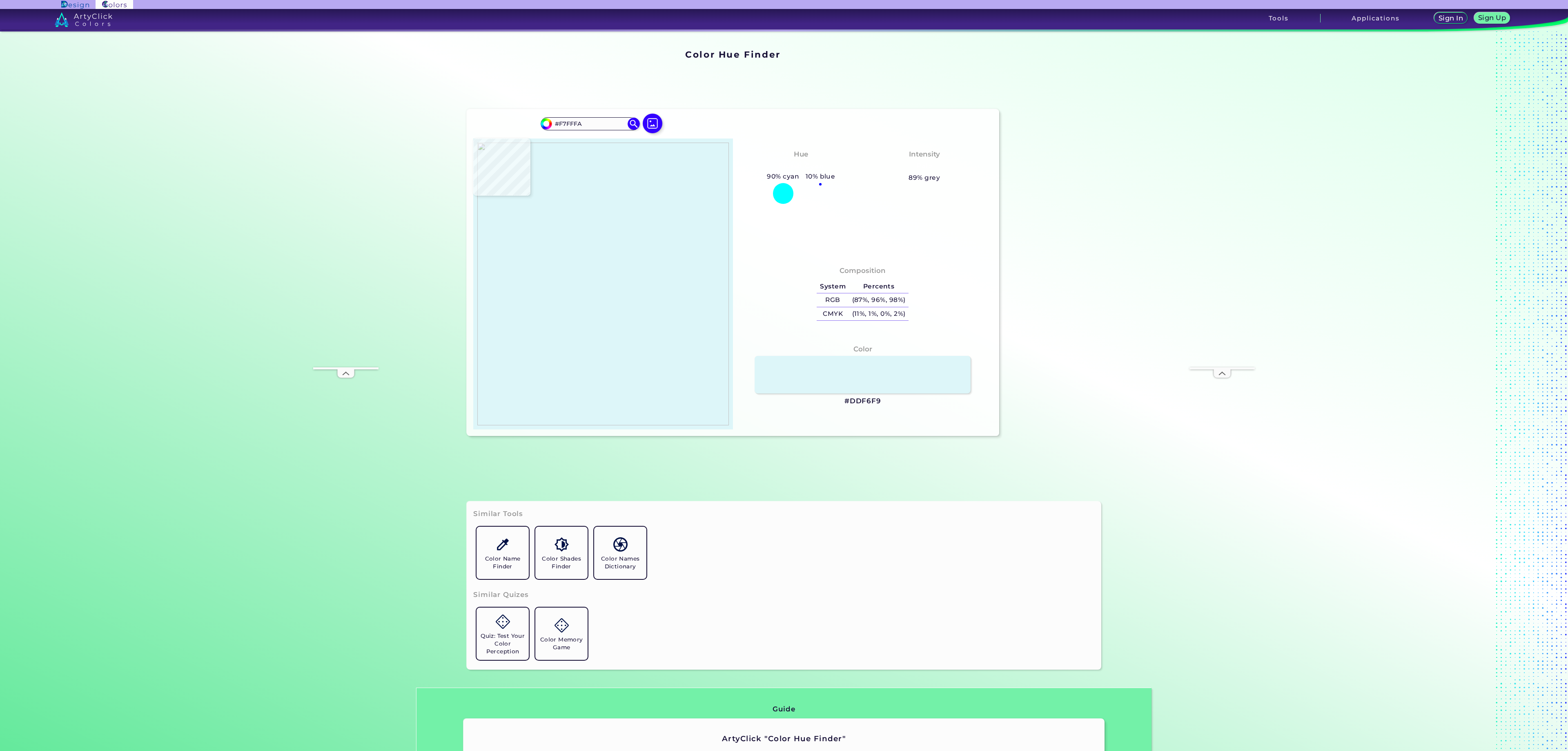
type input "#FFFEFC"
type input "#fefffa"
type input "#FEFFFA"
type input "#f9ffff"
type input "#F9FFFF"
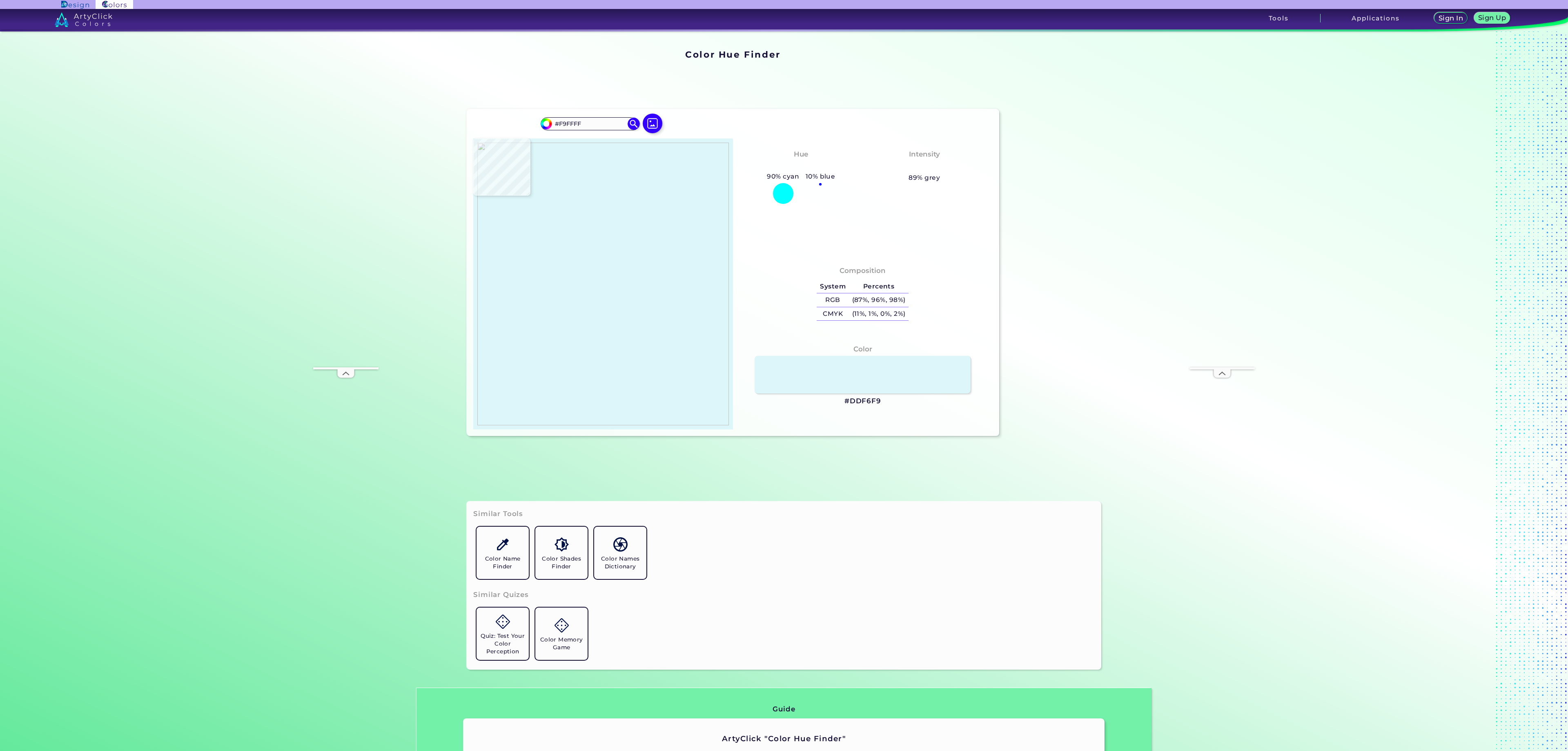
type input "#9ae8c4"
type input "#9AE8C4"
type input "#98e8c2"
type input "#98E8C2"
type input "#21cfaa"
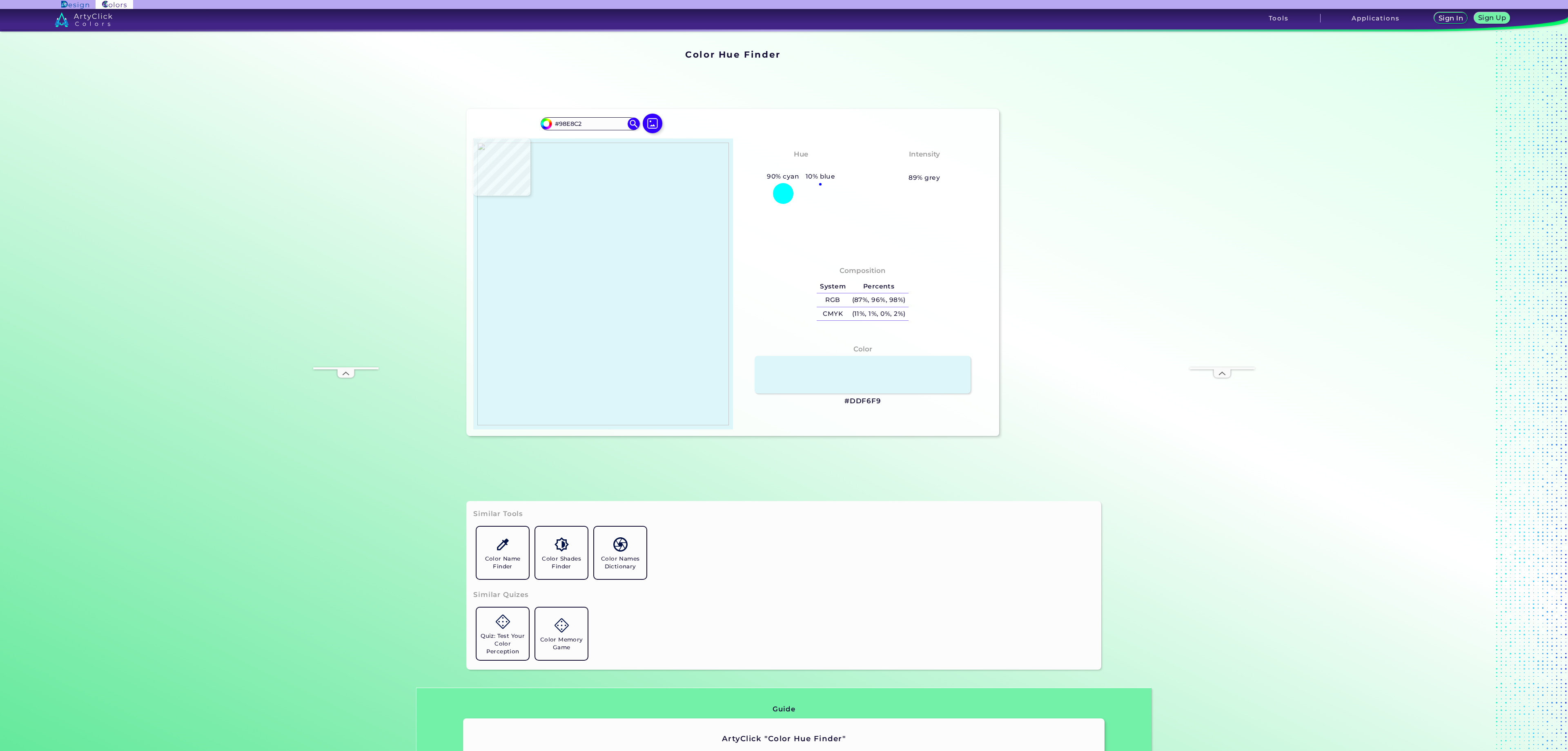
type input "#21CFAA"
type input "#2bceaa"
type input "#2BCEAA"
type input "#008e6e"
type input "#008E6E"
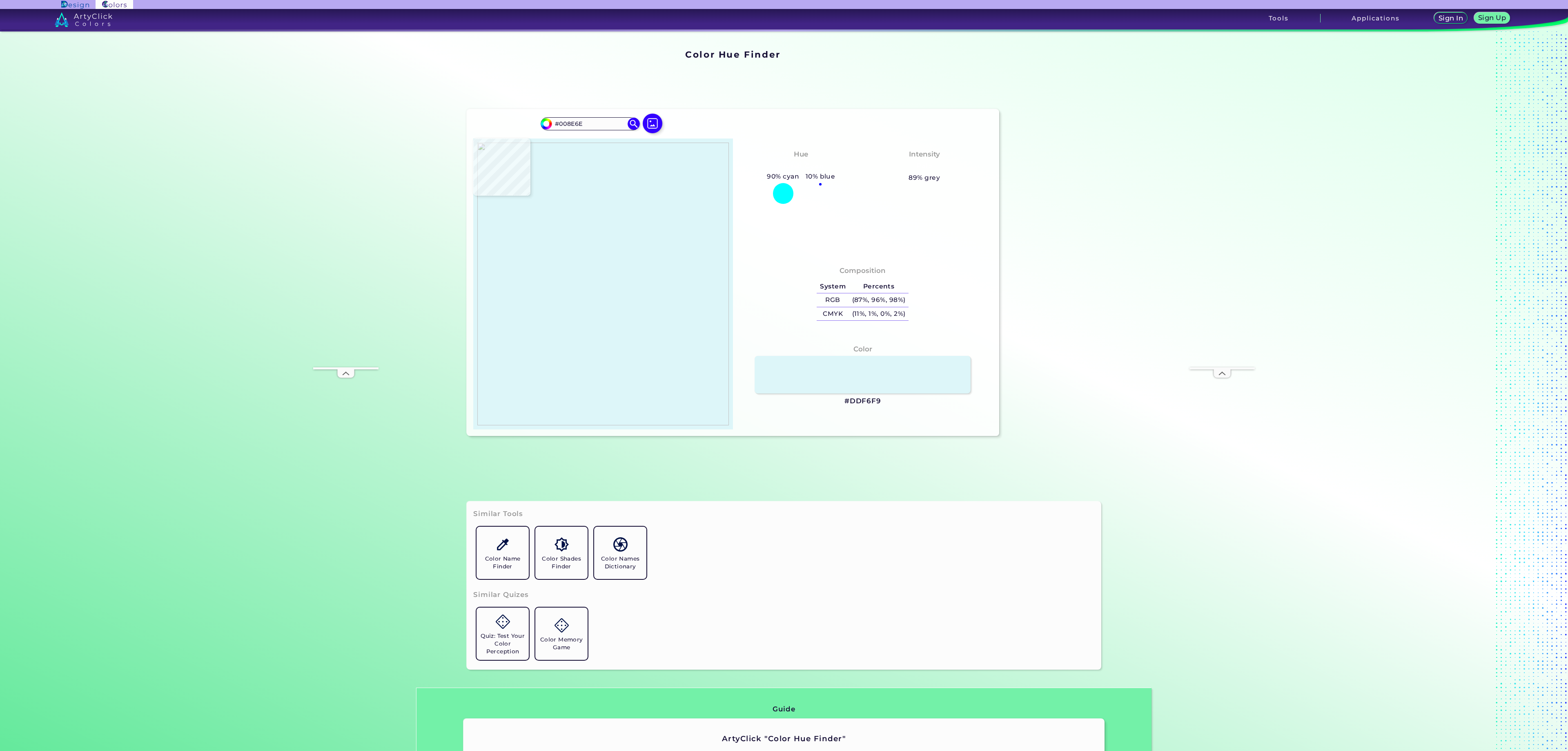
type input "#009072"
type input "#e9fffc"
type input "#E9FFFC"
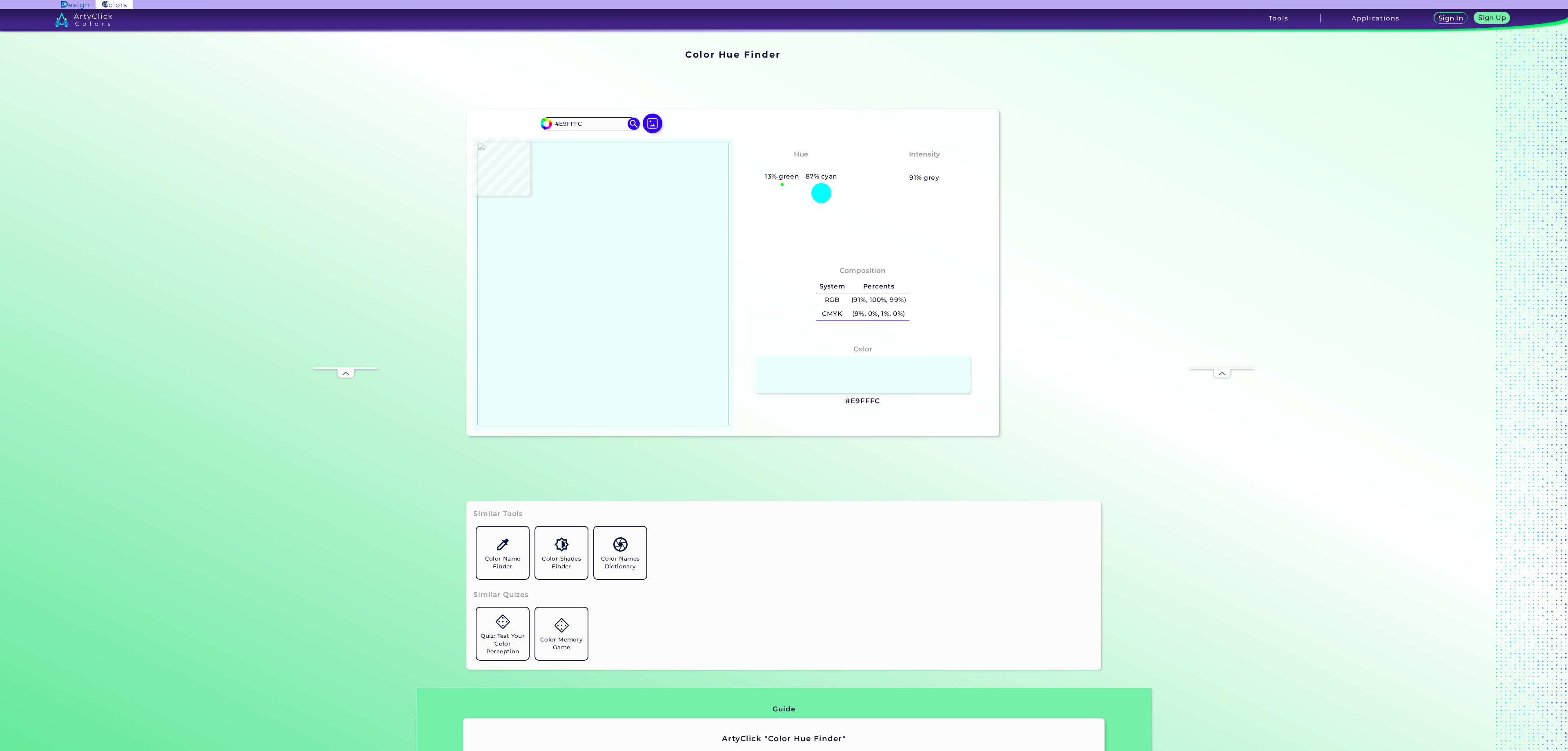
type input "#fffffe"
type input "#FFFFFE"
type input "#ffffff"
type input "#FFFFFF"
type input "#fffefb"
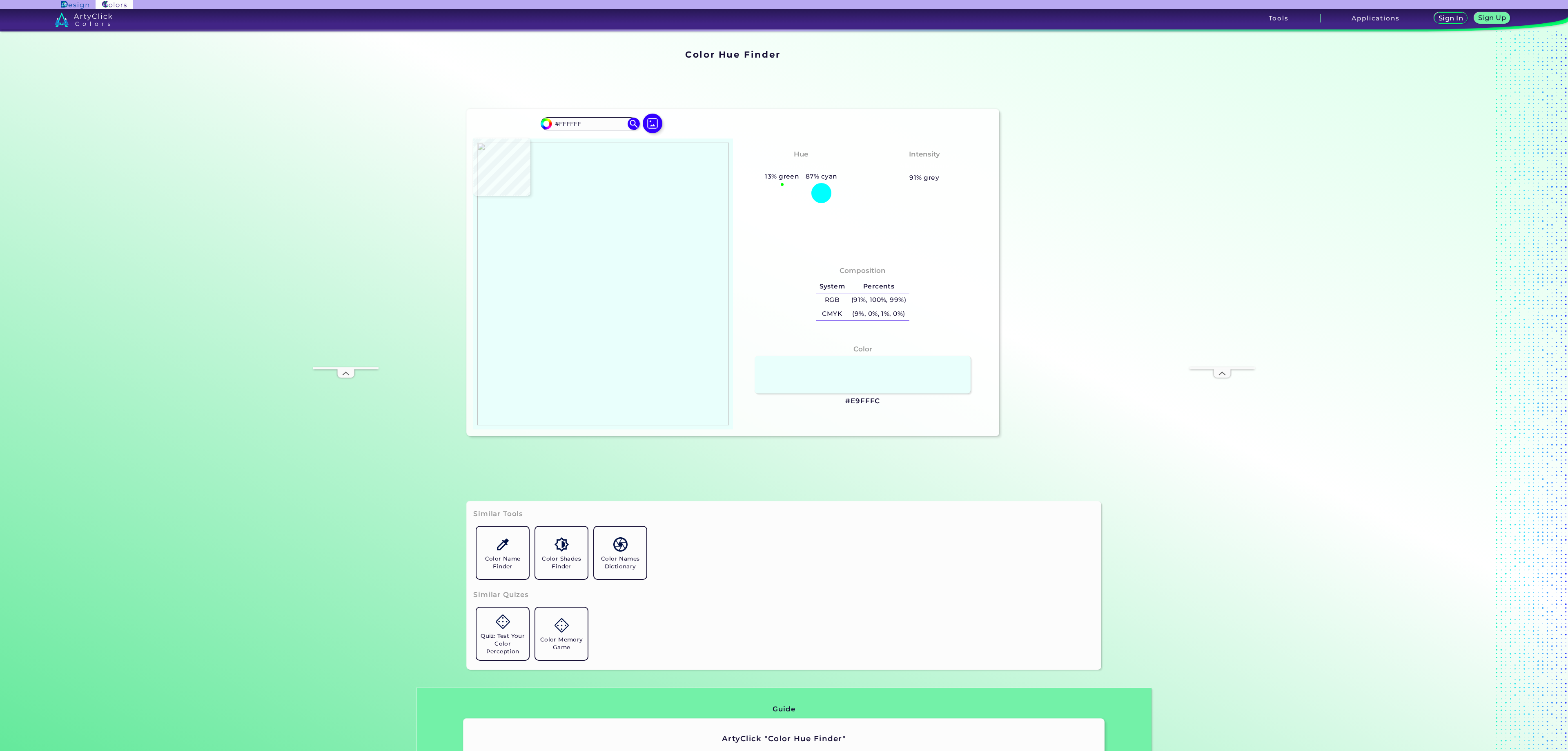
type input "#FFFEFB"
type input "#f3fbf4"
type input "#F3FBF4"
type input "#0f7e67"
type input "#0F7E67"
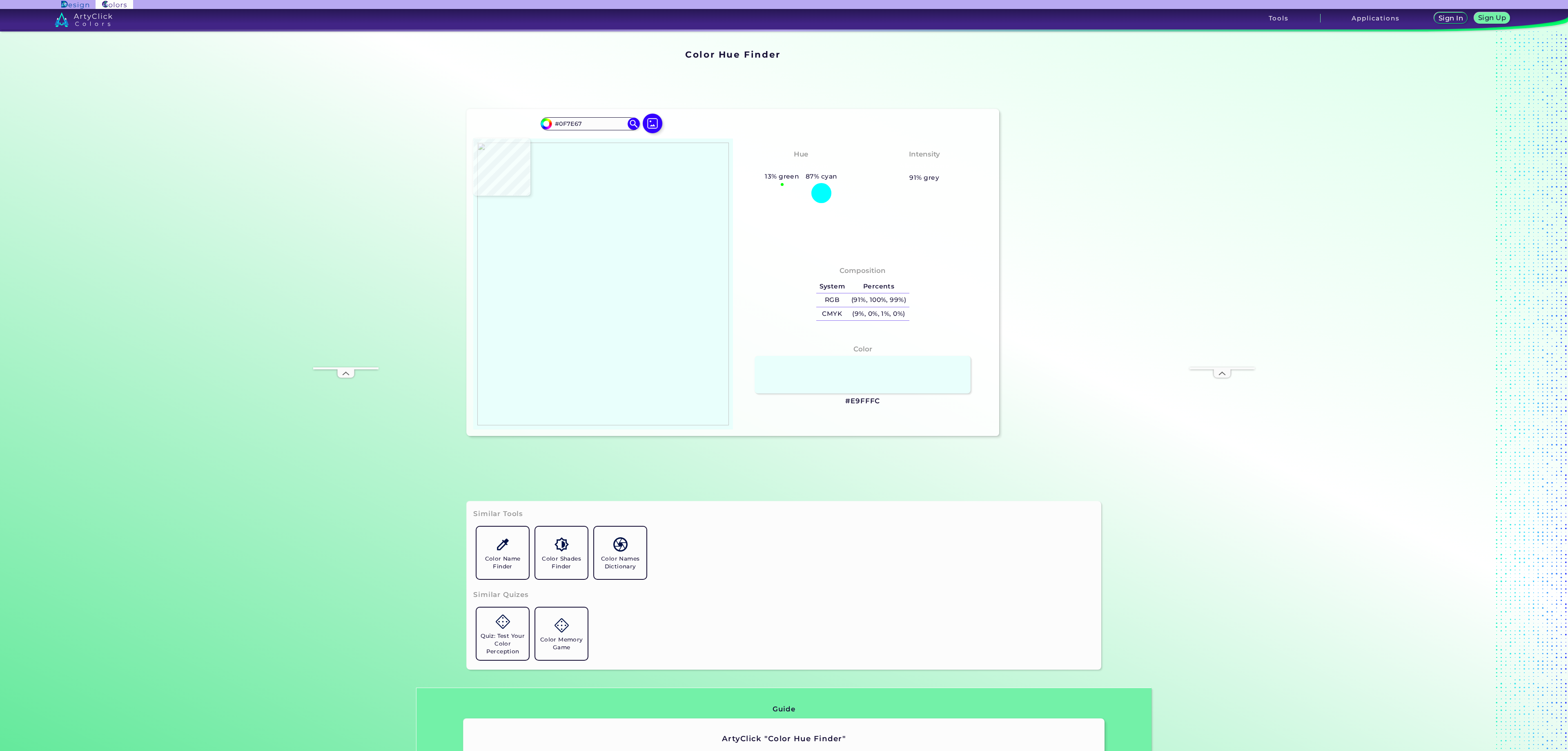
type input "#009172"
type input "#008e6e"
type input "#008E6E"
type input "#018d6e"
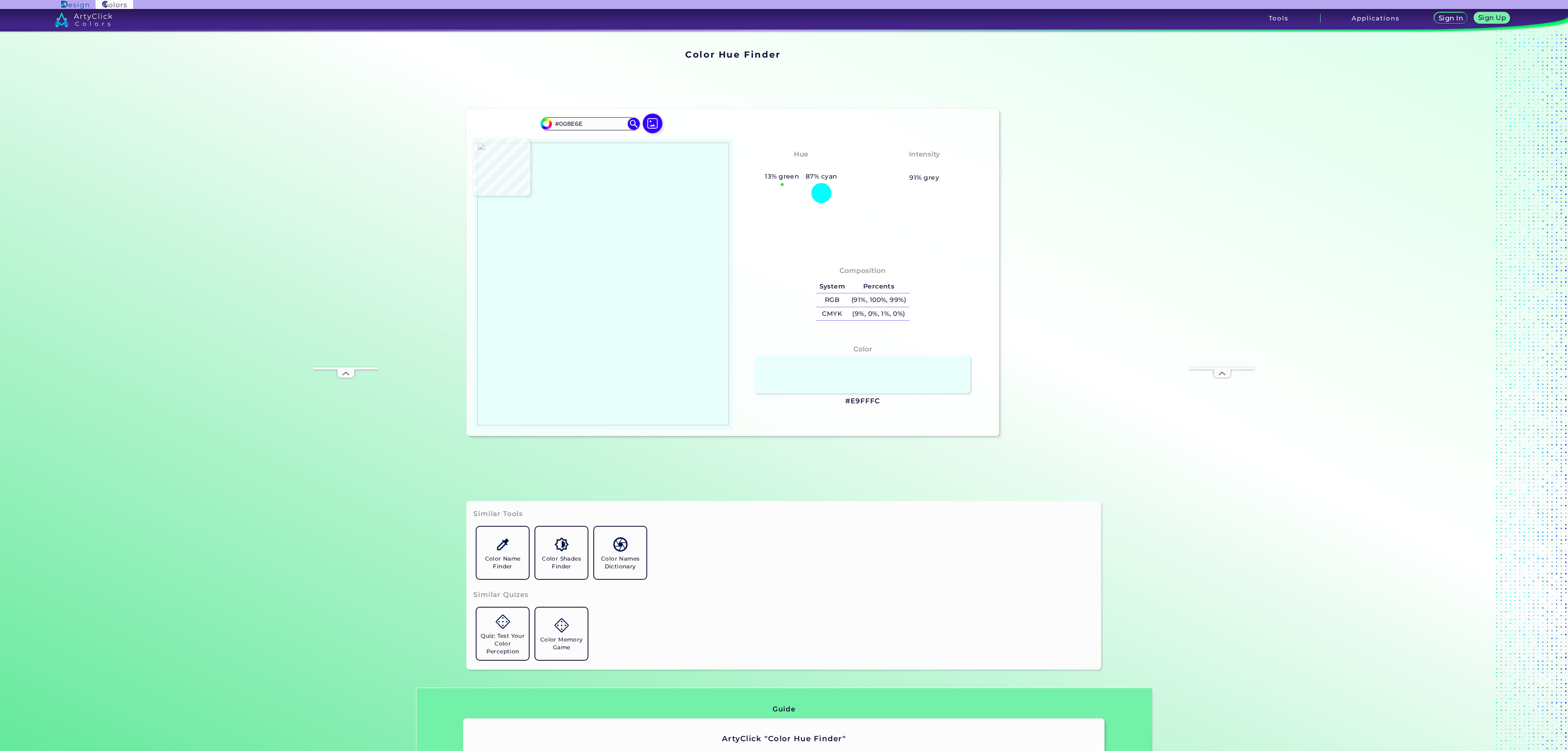
type input "#018D6E"
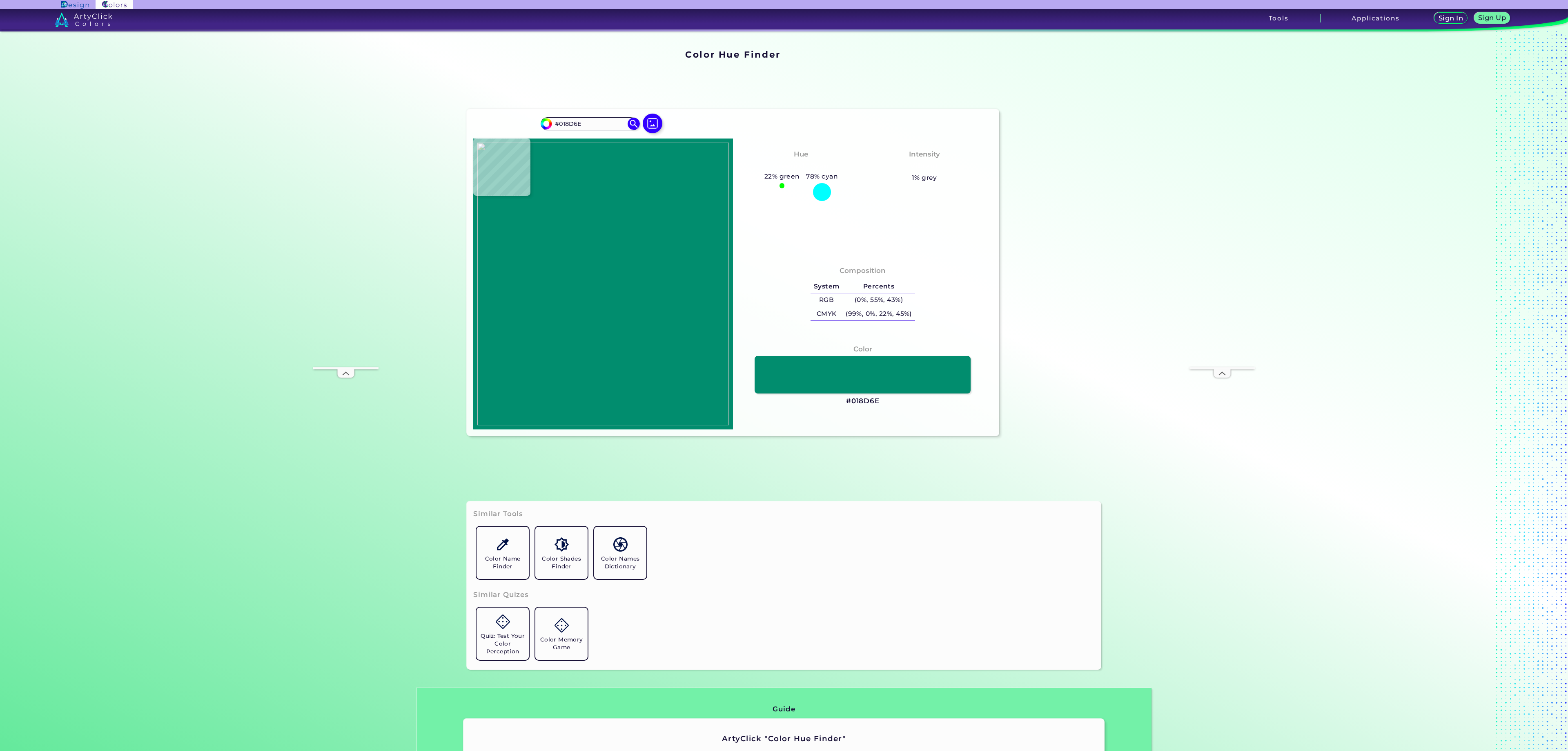
type input "#028c6e"
type input "#028C6E"
click at [660, 244] on img at bounding box center [603, 284] width 251 height 283
click at [633, 244] on img at bounding box center [603, 284] width 251 height 283
type input "#018d6e"
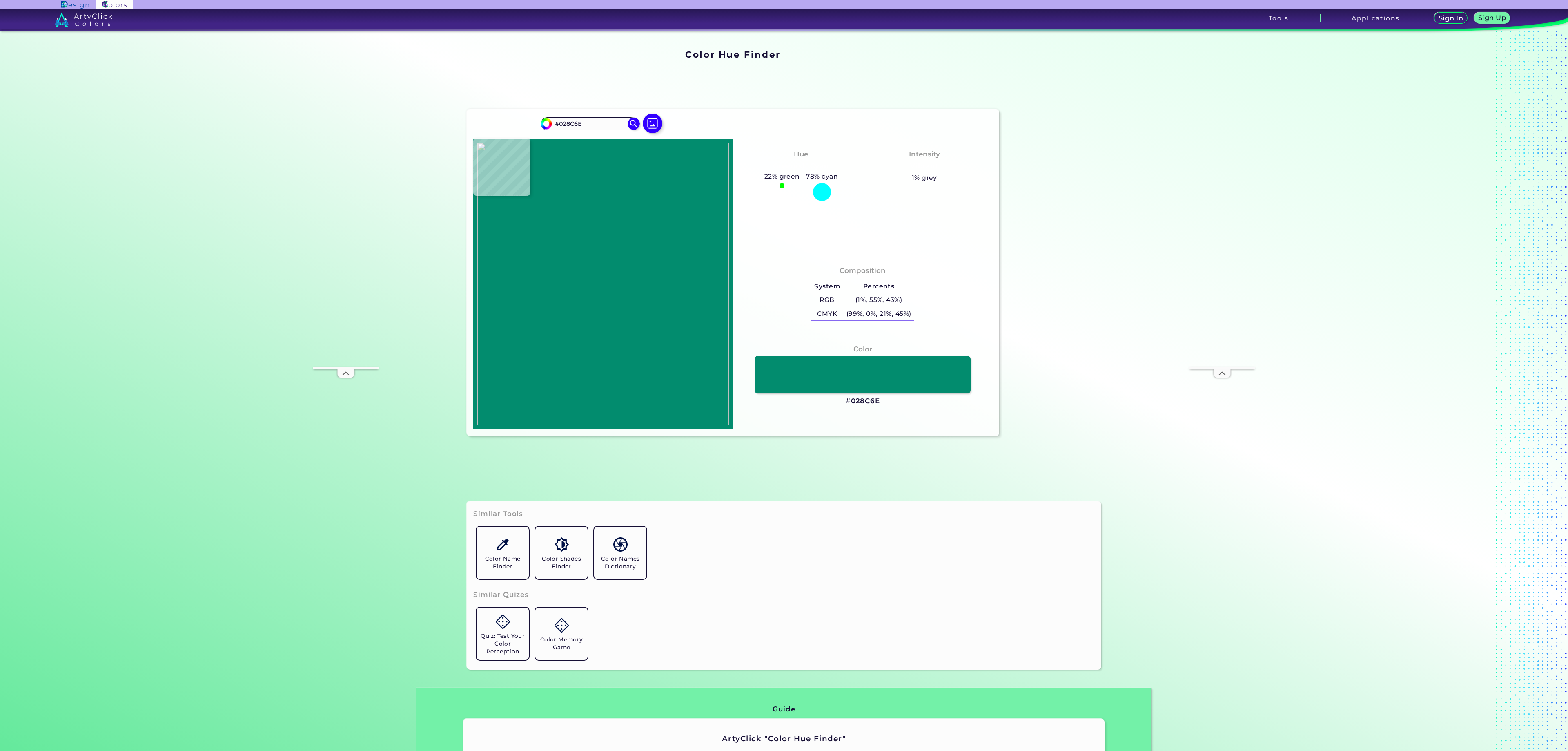
type input "#018D6E"
type input "#008e6e"
type input "#008E6E"
type input "#048c6e"
type input "#048C6E"
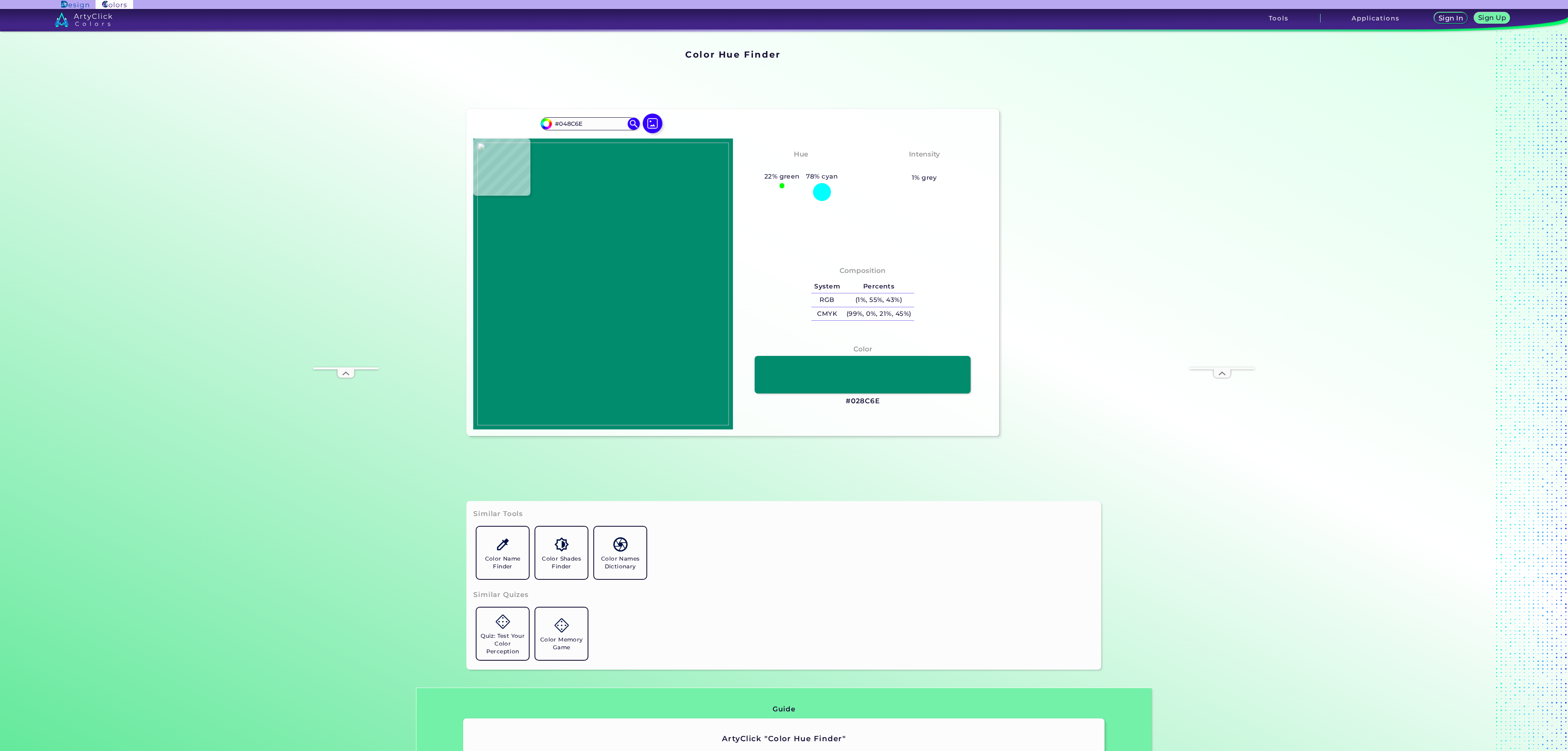
type input "#009172"
type input "#0f7e67"
type input "#0F7E67"
type input "#fbfaf5"
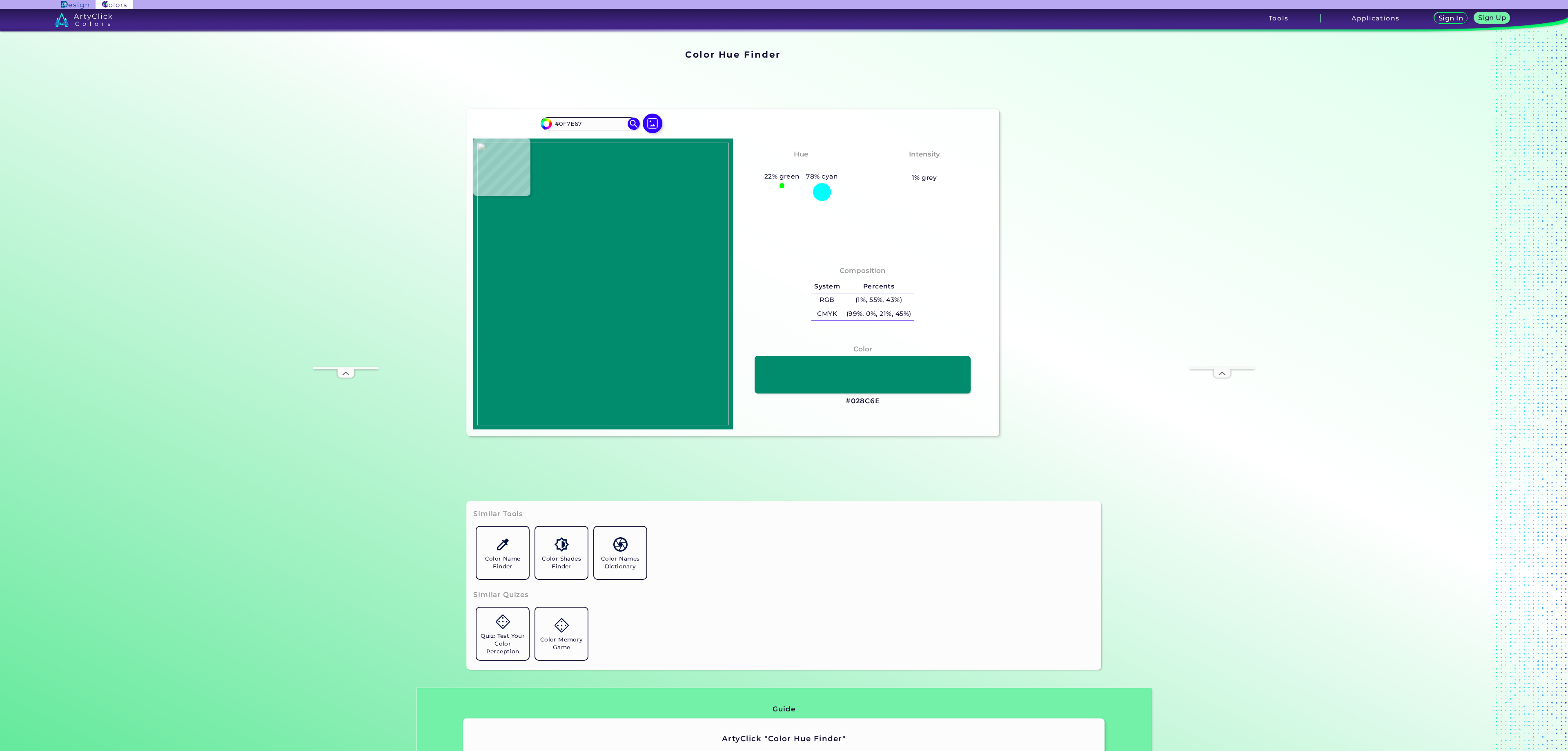
type input "#FBFAF5"
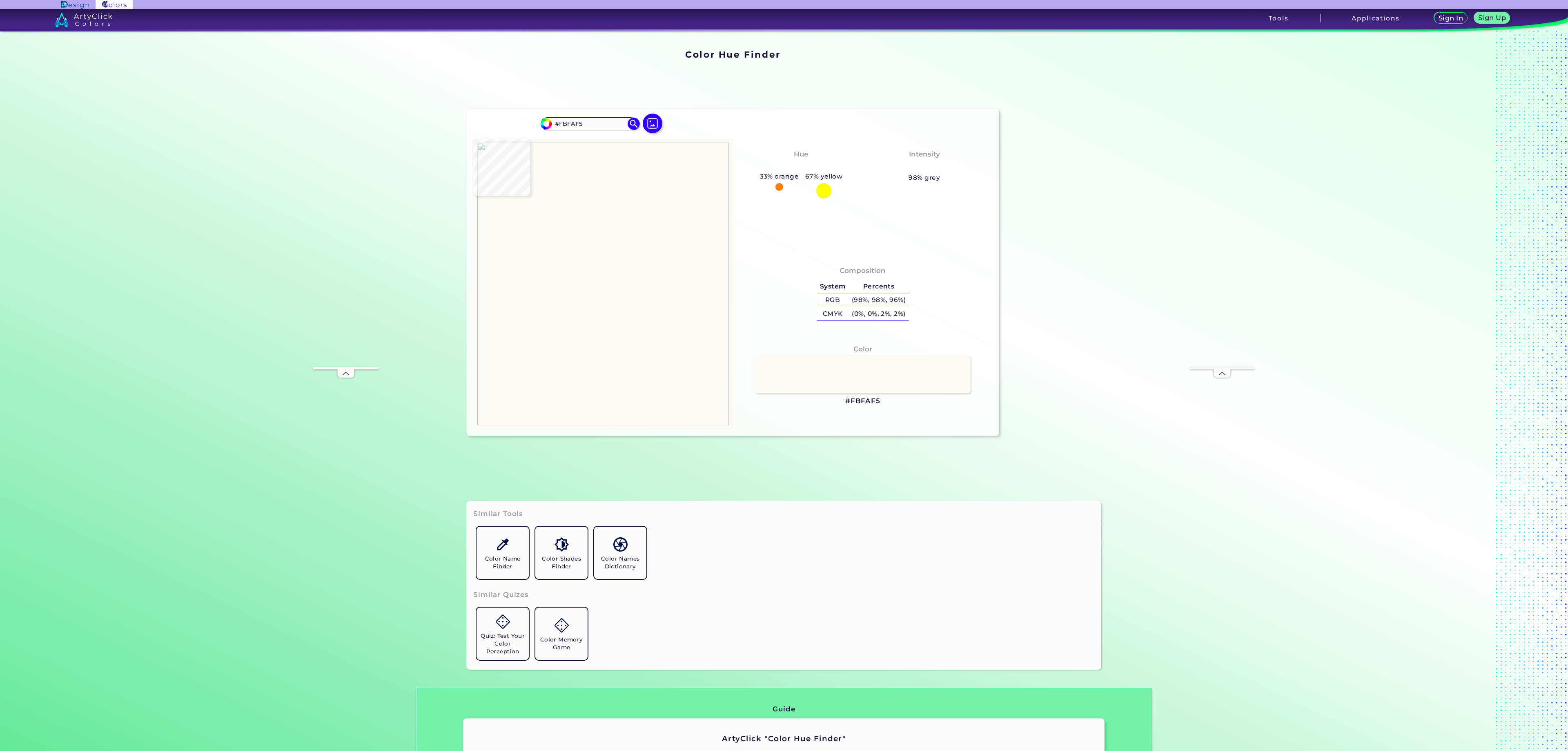
type input "#ffffff"
type input "#FFFFFF"
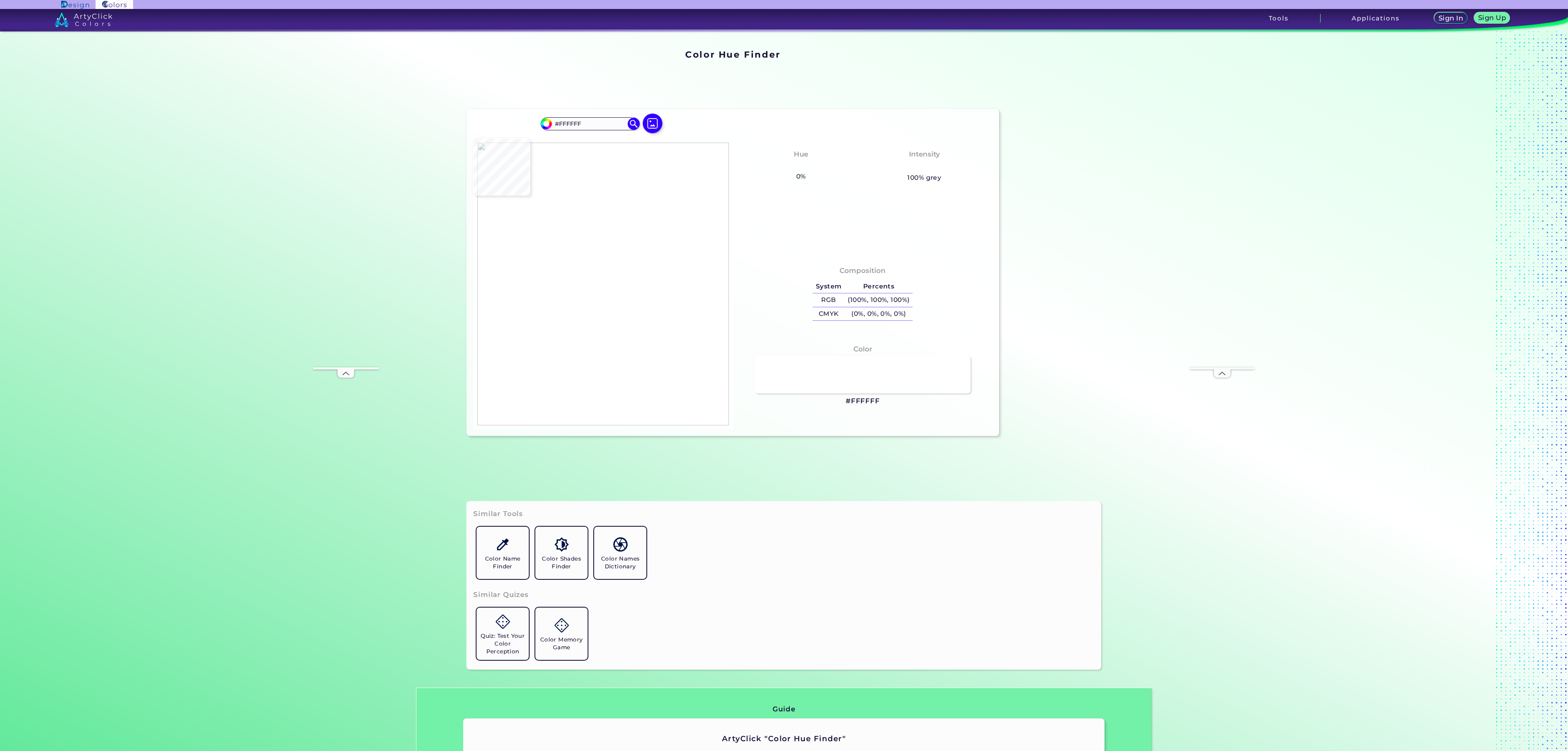
type input "#fefffc"
type input "#FEFFFC"
type input "#f1fefe"
type input "#F1FEFE"
type input "#e2ffff"
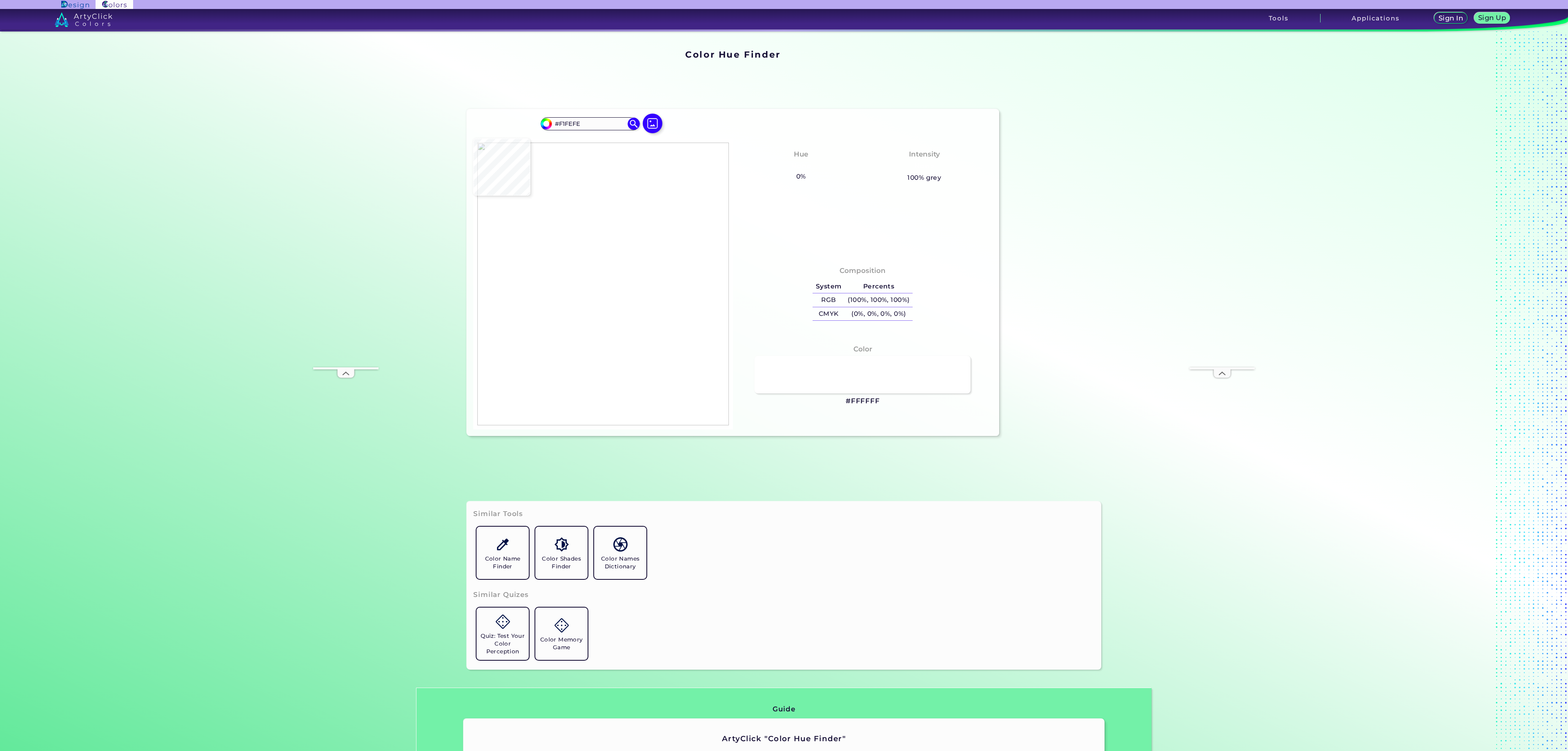
type input "#E2FFFF"
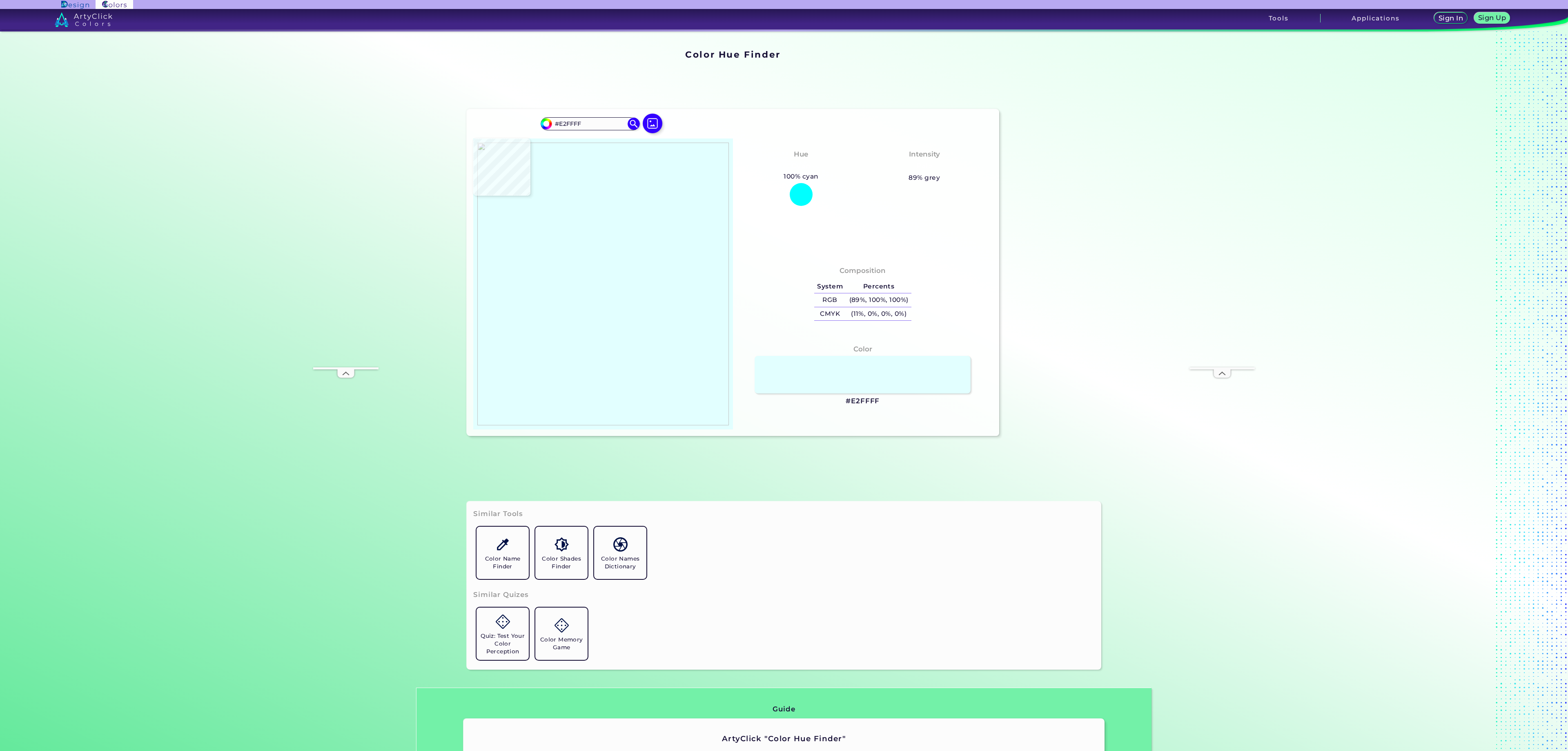
type input "#e5ffff"
type input "#E5FFFF"
type input "#a0d7ce"
type input "#A0D7CE"
type input "#9fcec8"
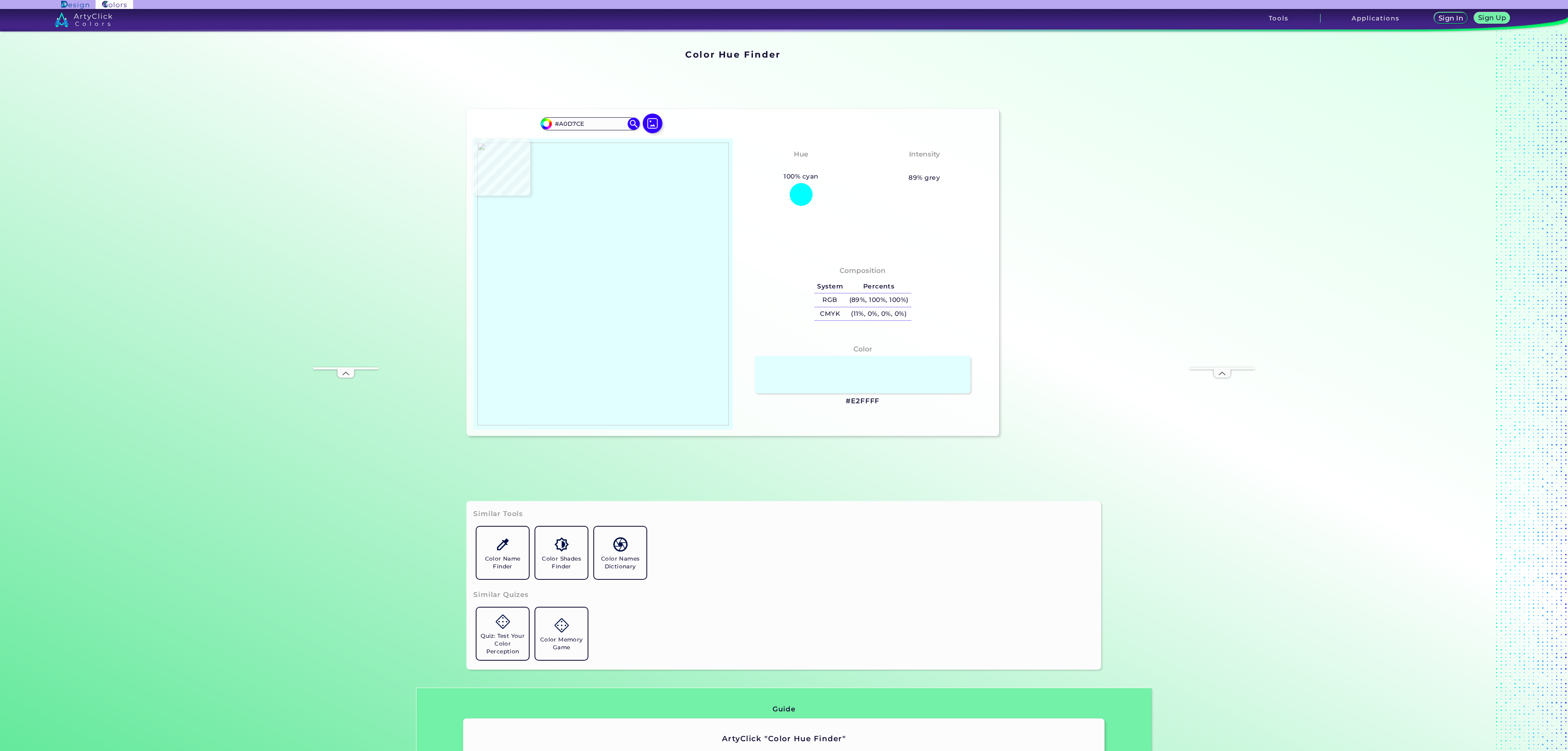
type input "#9FCEC8"
type input "#99cac1"
type input "#99CAC1"
type input "#9ad3c5"
type input "#9AD3C5"
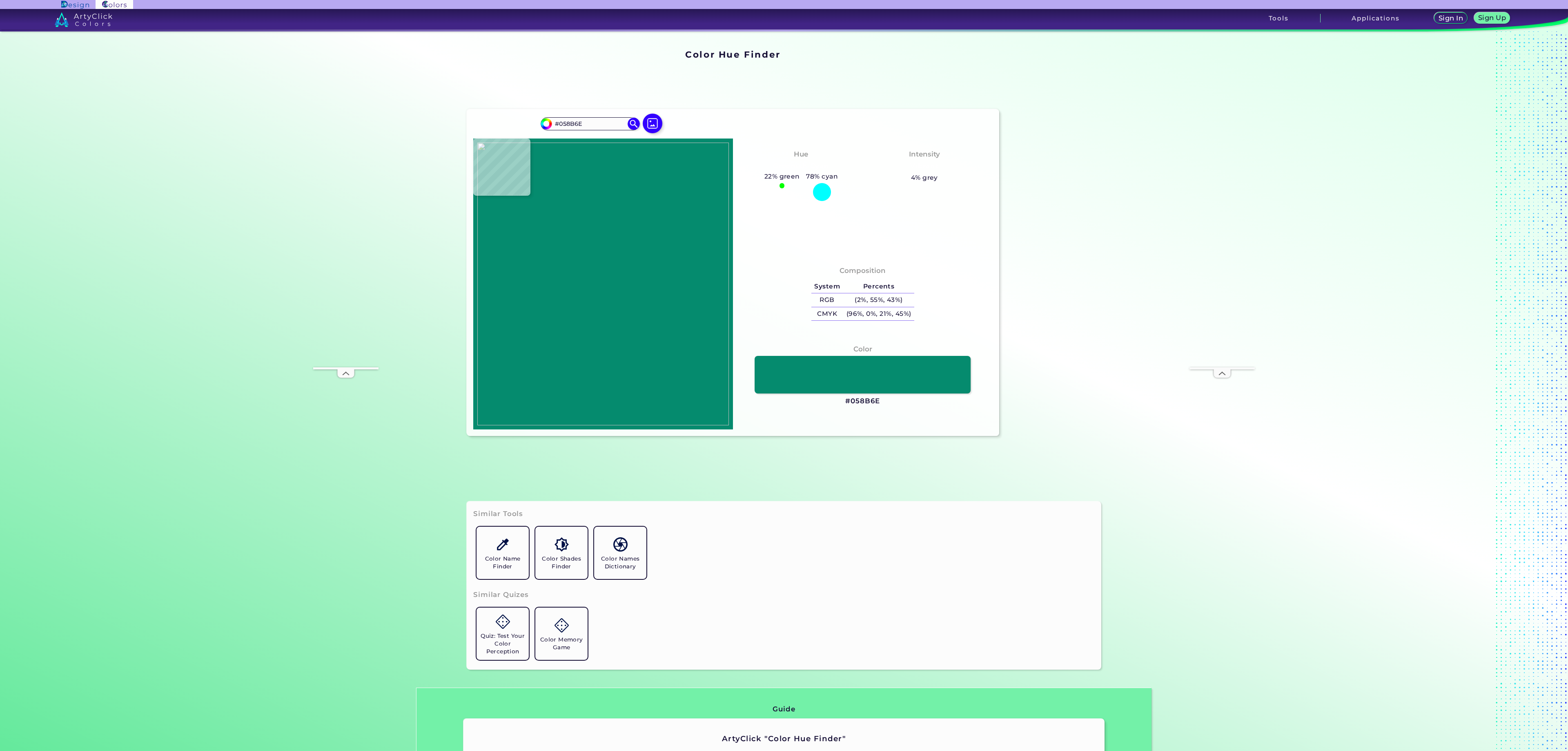
click at [633, 245] on img at bounding box center [603, 284] width 251 height 283
click at [101, 428] on section "Color Hue Finder Color Hue Finder #058b6e #058B6E Acadia ◉ Acid Green ◉ Aero Bl…" at bounding box center [784, 391] width 1568 height 719
click at [646, 261] on img at bounding box center [603, 284] width 251 height 283
